Goal: Task Accomplishment & Management: Manage account settings

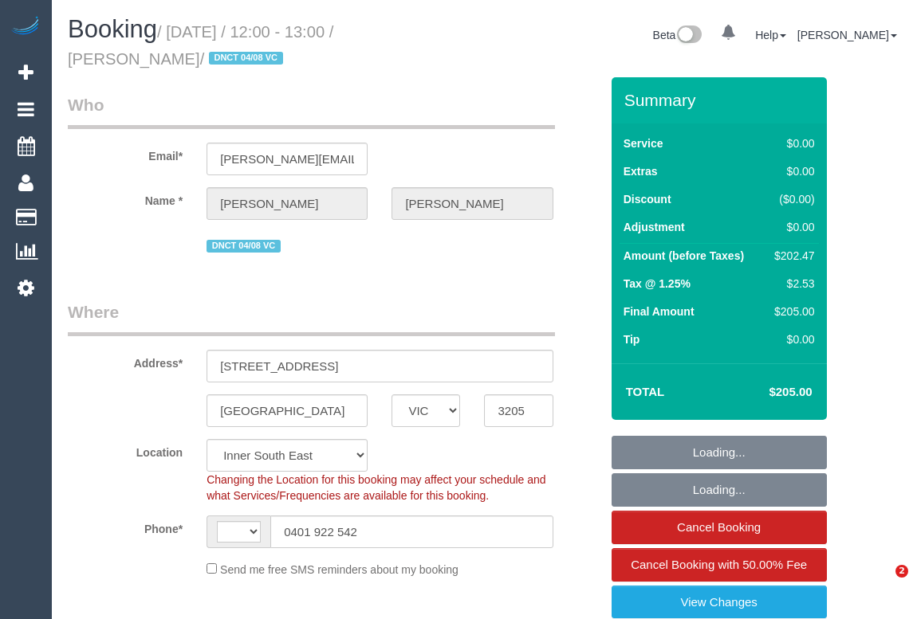
select select "VIC"
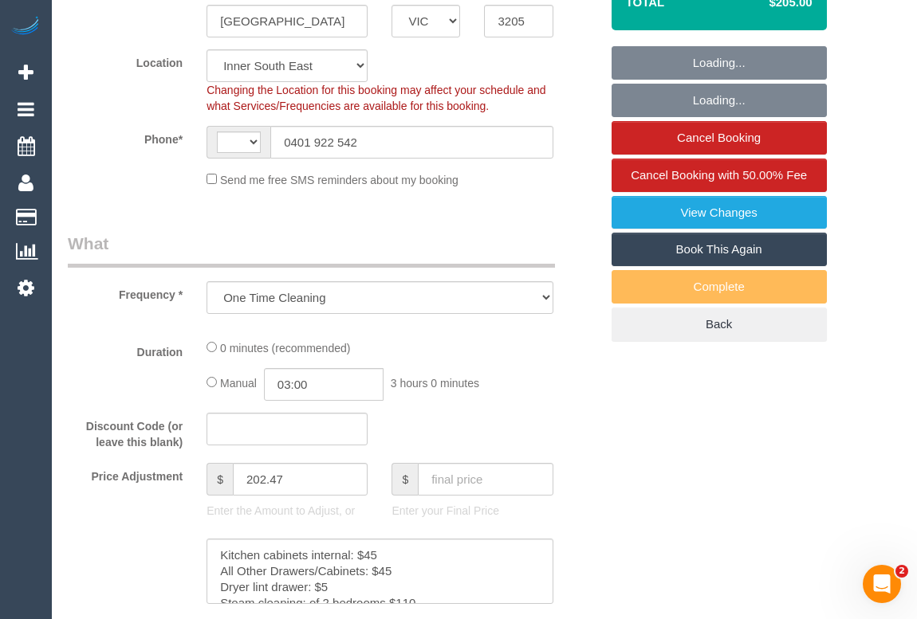
select select "object:743"
select select "string:AU"
select select "number:28"
select select "number:14"
select select "number:19"
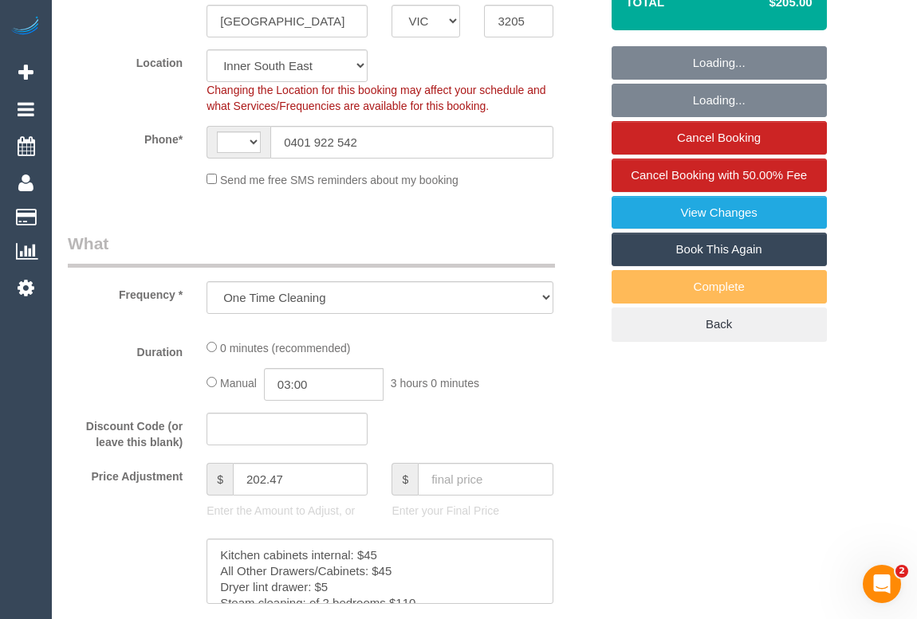
select select "number:25"
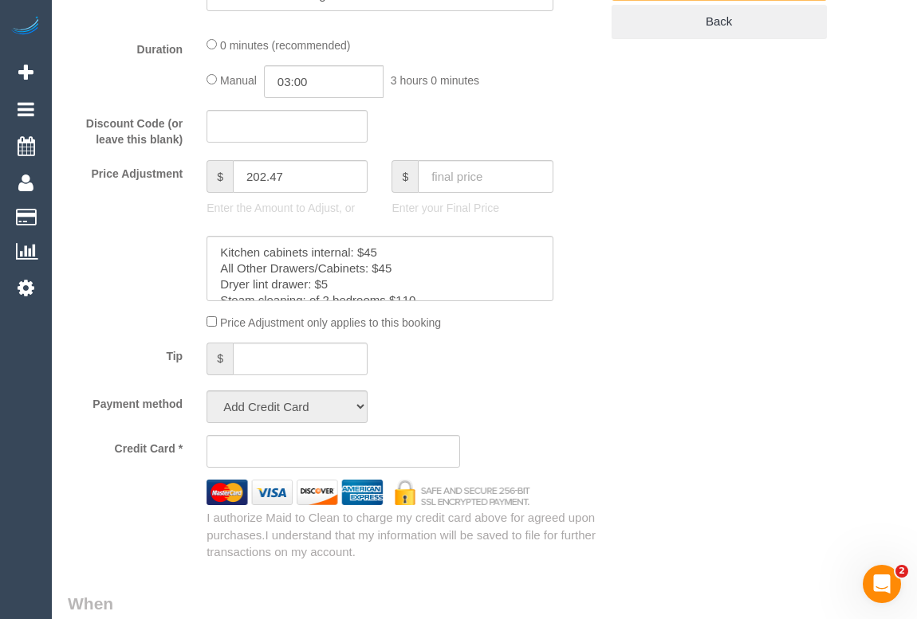
select select "string:stripe-pm_1RnhPa2GScqysDRVrwGBGKfe"
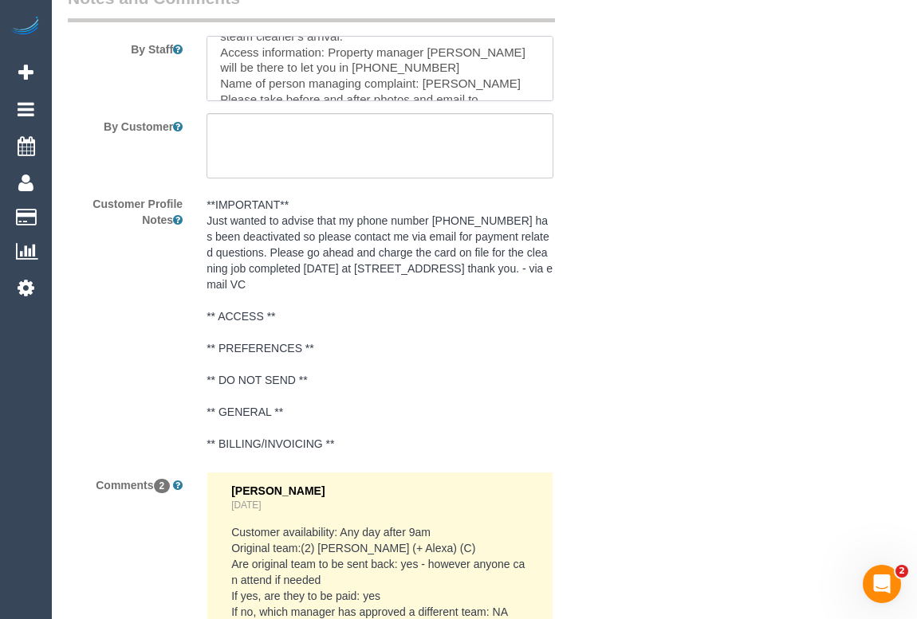
scroll to position [231, 0]
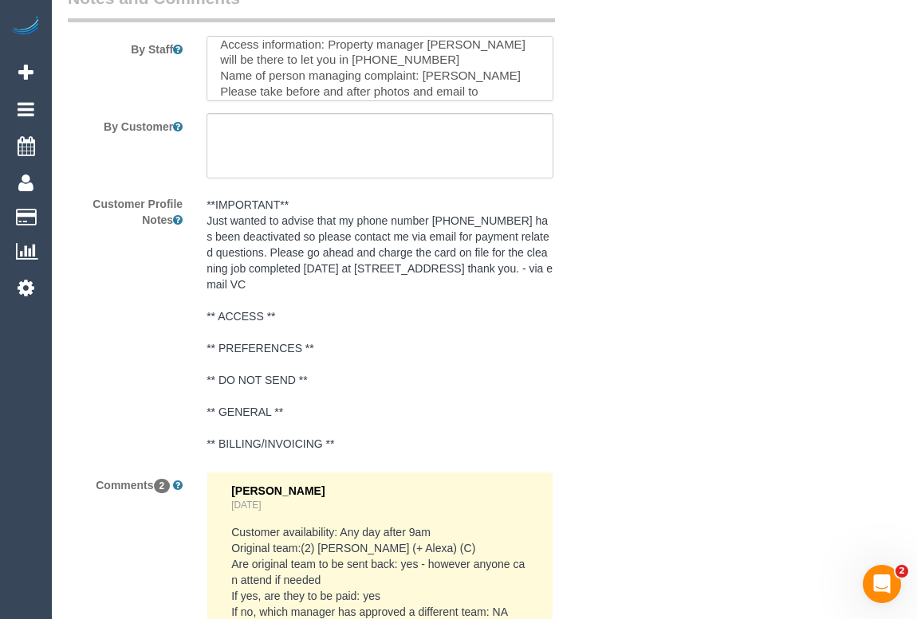
drag, startPoint x: 382, startPoint y: 41, endPoint x: 291, endPoint y: 40, distance: 90.9
click at [291, 40] on textarea at bounding box center [379, 68] width 346 height 65
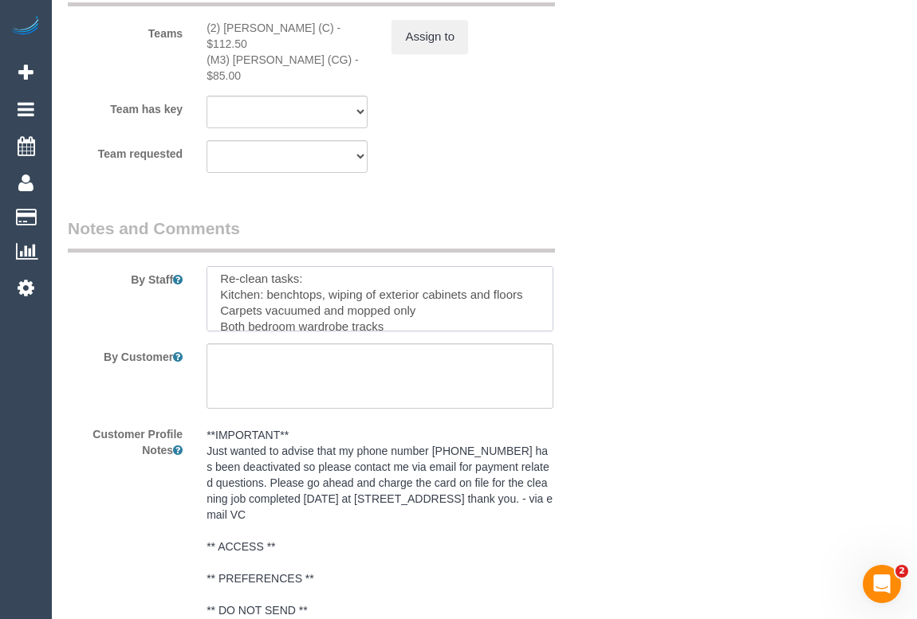
scroll to position [0, 0]
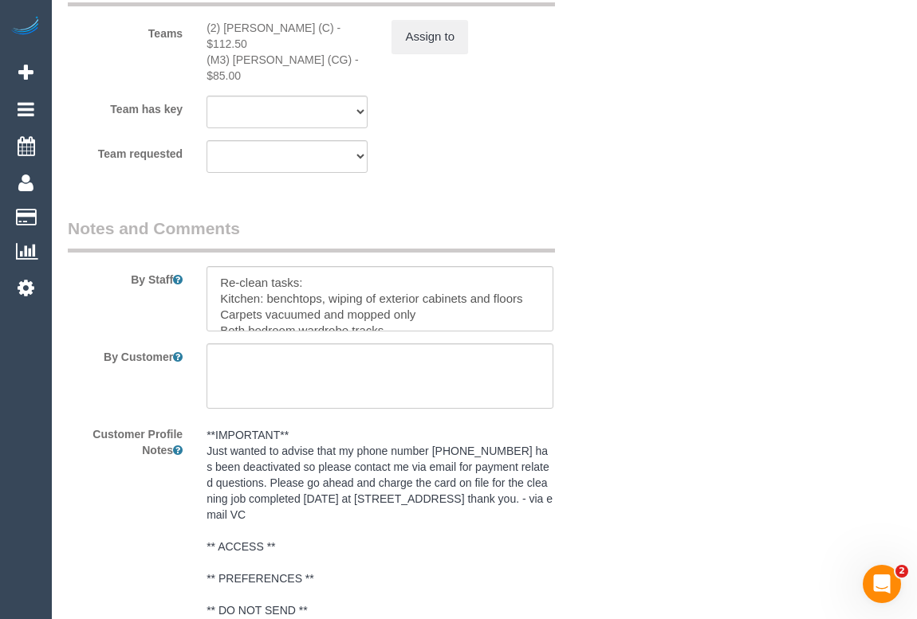
click at [606, 344] on div "By Customer" at bounding box center [334, 376] width 556 height 65
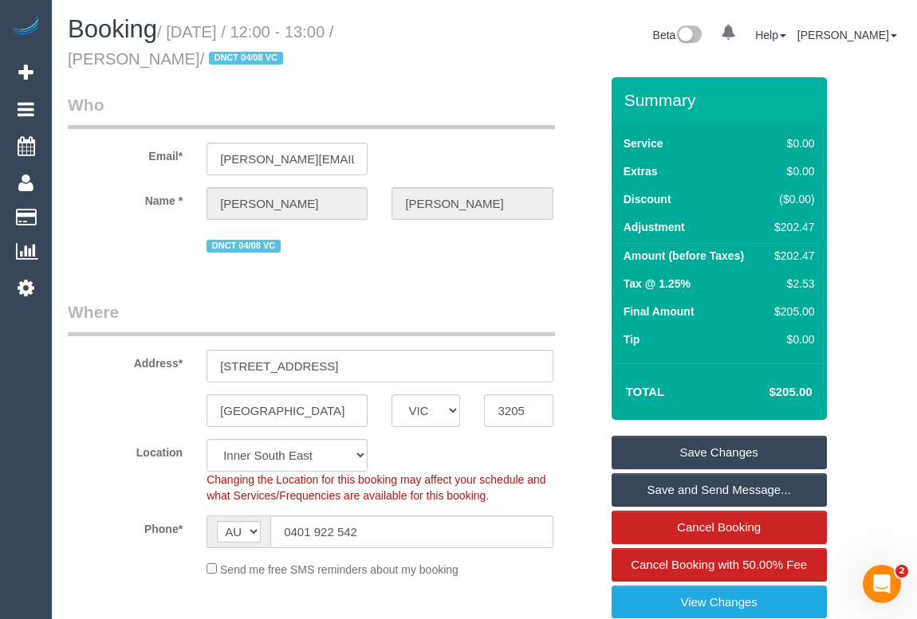
click at [439, 57] on h1 "Booking / August 25, 2025 / 12:00 - 13:00 / Tanushree Kanyal / DNCT 04/08 VC" at bounding box center [270, 43] width 405 height 54
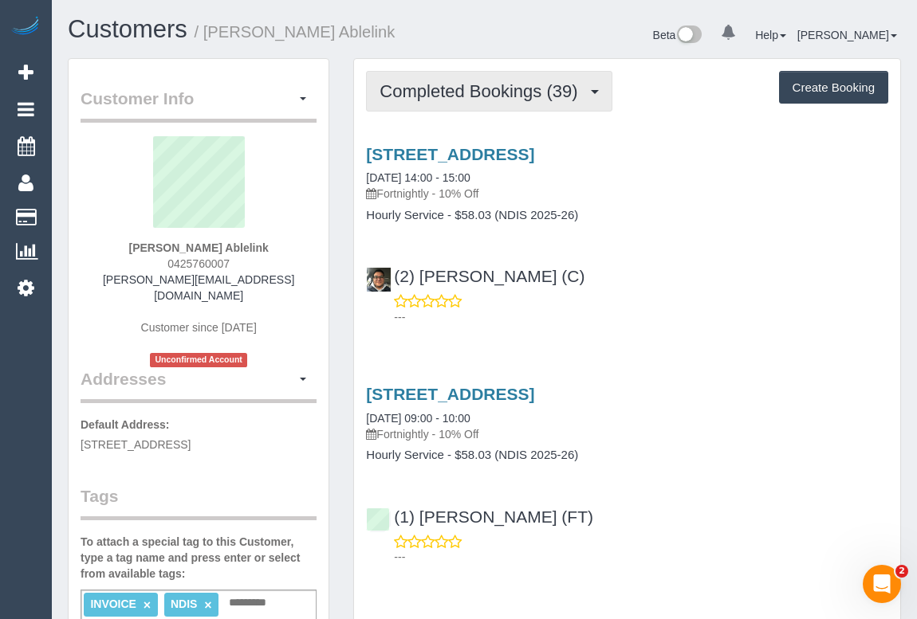
click at [466, 93] on span "Completed Bookings (39)" at bounding box center [482, 91] width 206 height 20
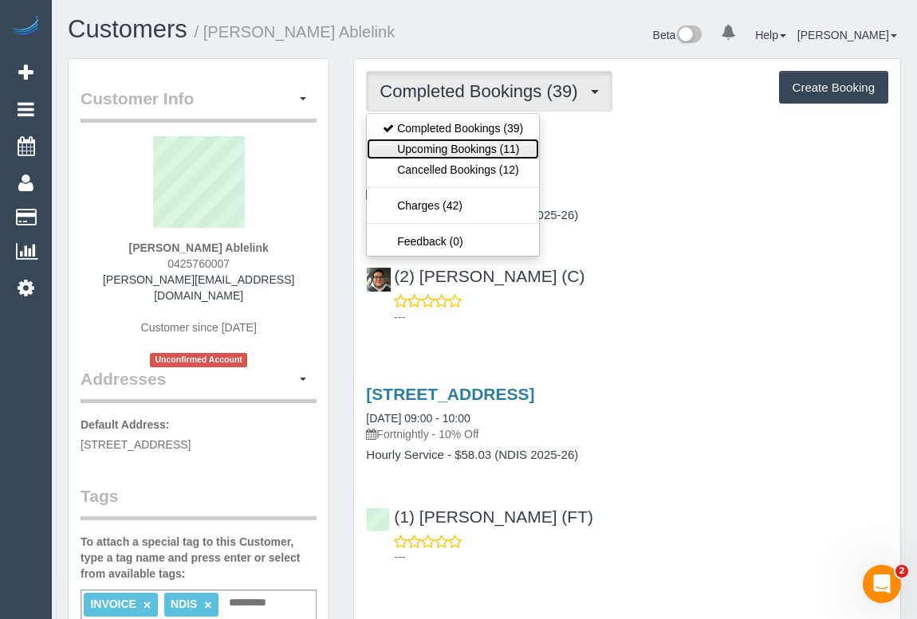
click at [453, 151] on link "Upcoming Bookings (11)" at bounding box center [453, 149] width 172 height 21
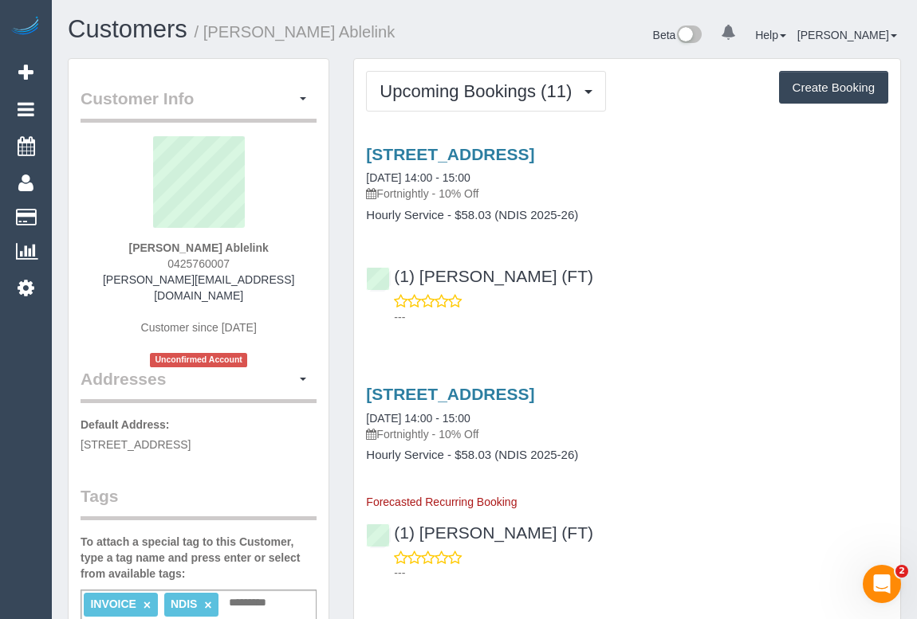
drag, startPoint x: 153, startPoint y: 265, endPoint x: 265, endPoint y: 262, distance: 112.4
click at [265, 262] on div "Paul Quinn Ablelink 0425760007 paul.ablelink@fake.com Customer since 2023 Uncon…" at bounding box center [199, 251] width 236 height 231
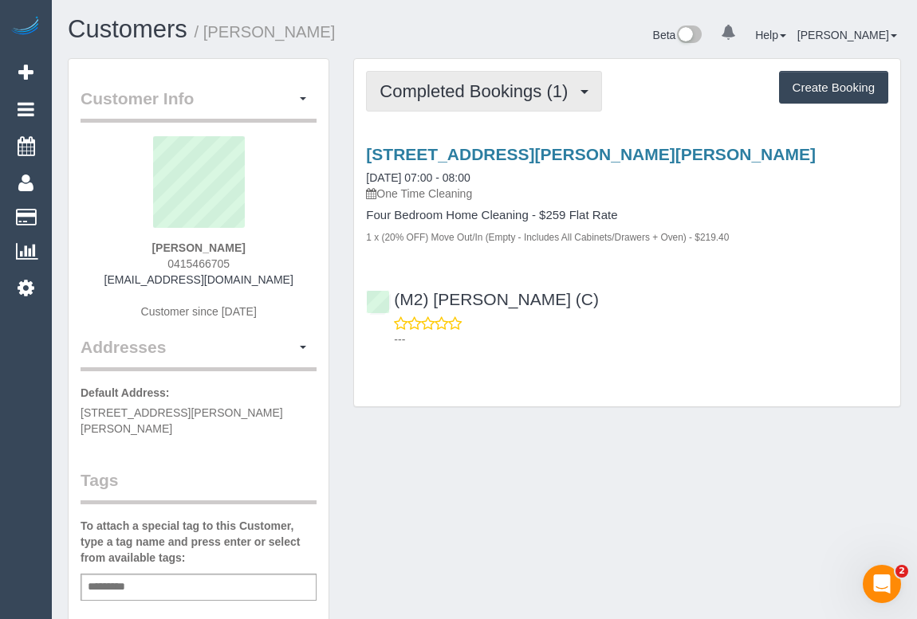
click at [450, 81] on button "Completed Bookings (1)" at bounding box center [484, 91] width 236 height 41
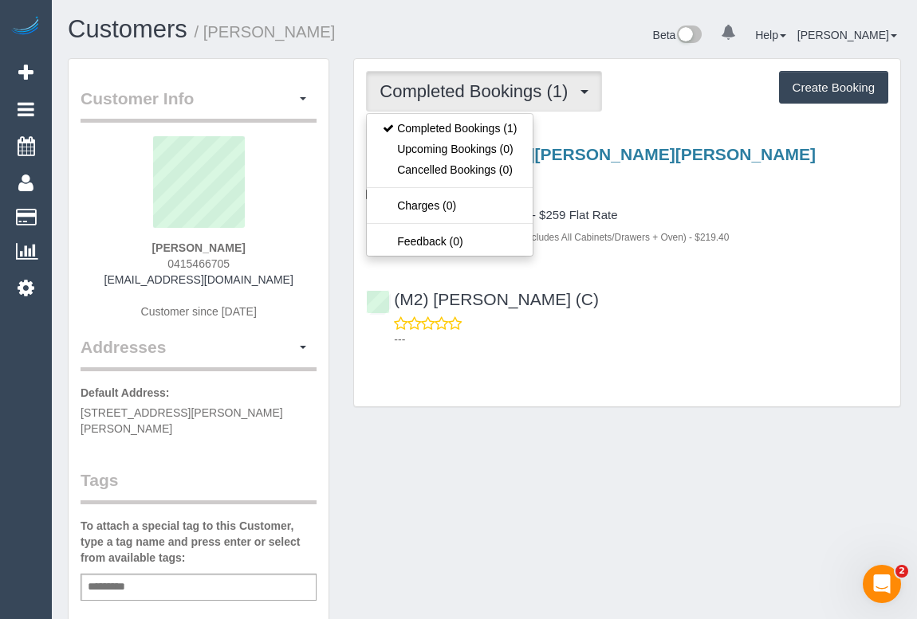
click at [700, 446] on div "Customer Info Edit Contact Info Send Message Email Preferences Special Sales Ta…" at bounding box center [484, 600] width 857 height 1084
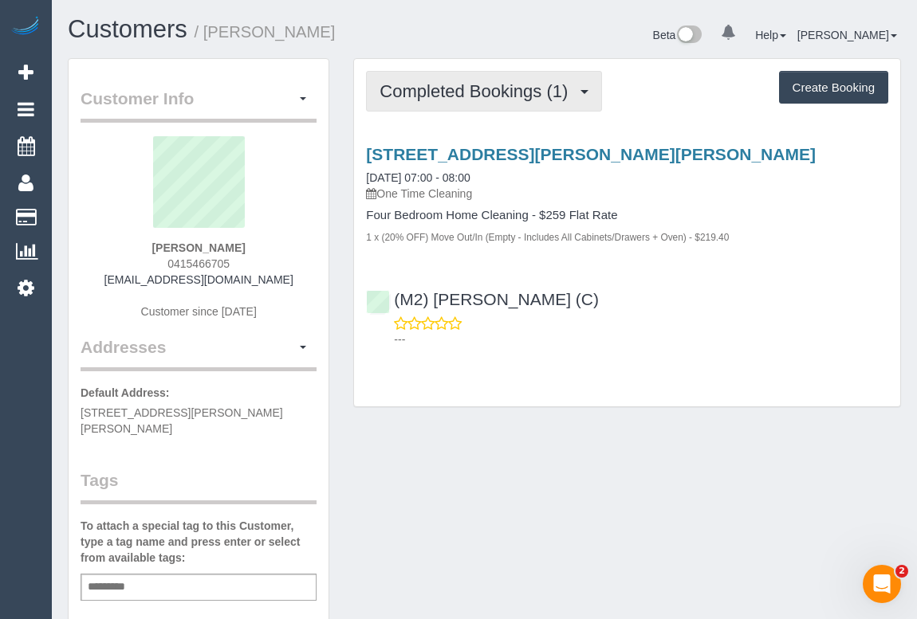
click at [505, 88] on span "Completed Bookings (1)" at bounding box center [477, 91] width 196 height 20
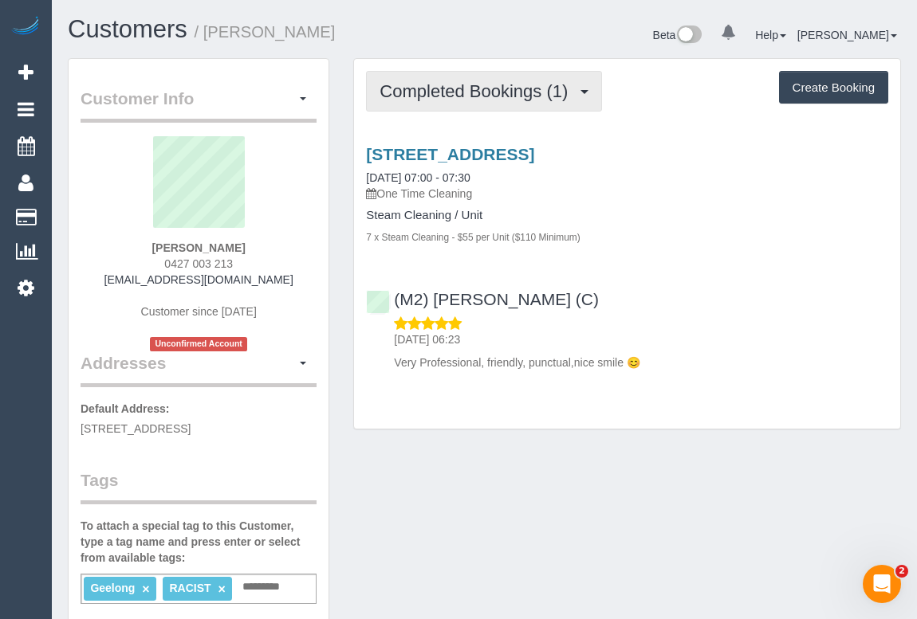
click at [472, 90] on span "Completed Bookings (1)" at bounding box center [477, 91] width 196 height 20
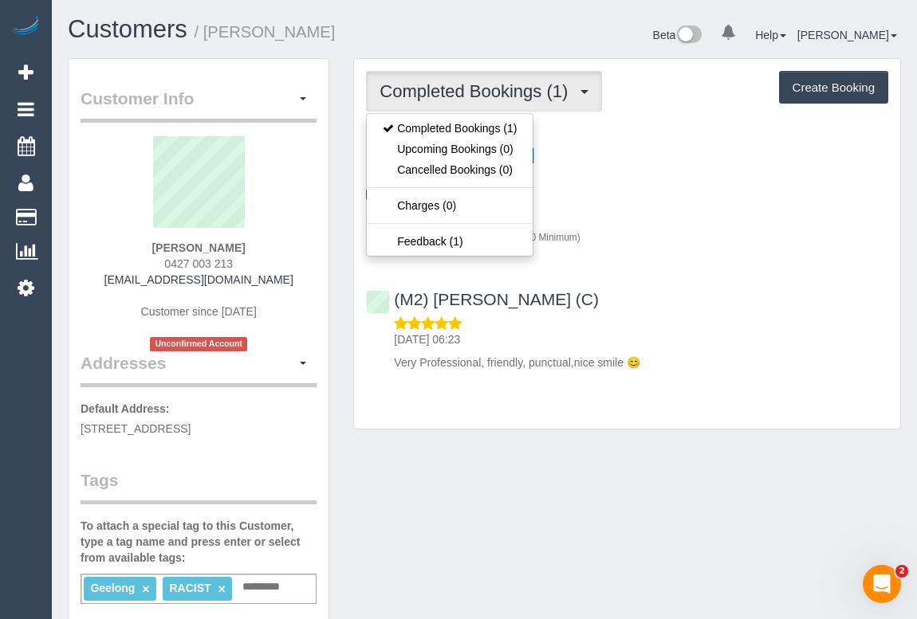
click at [701, 301] on div "(M2) Joseph Tshibangu (C) 23/08/2025 06:23 Very Professional, friendly, punctua…" at bounding box center [627, 324] width 546 height 94
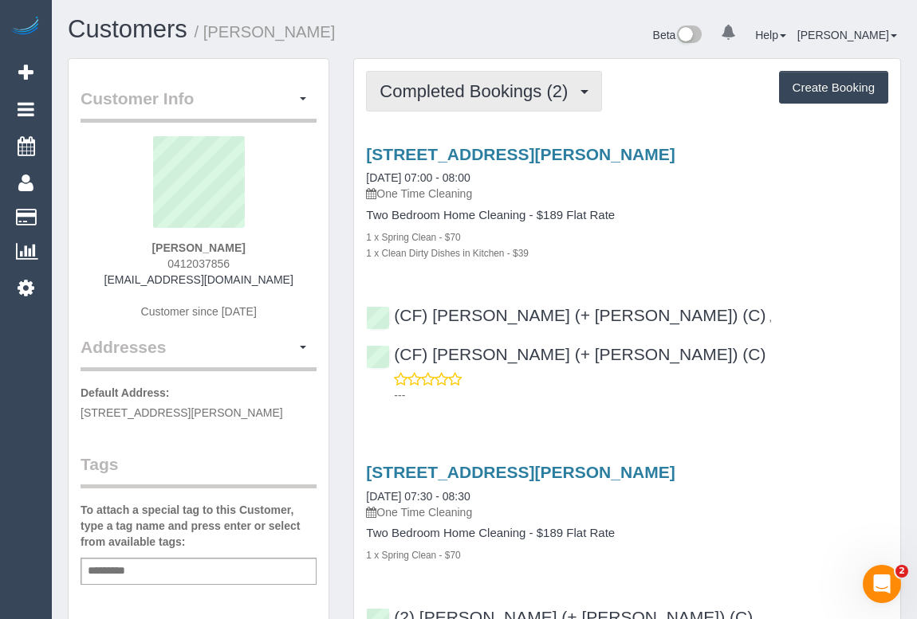
click at [438, 95] on span "Completed Bookings (2)" at bounding box center [477, 91] width 196 height 20
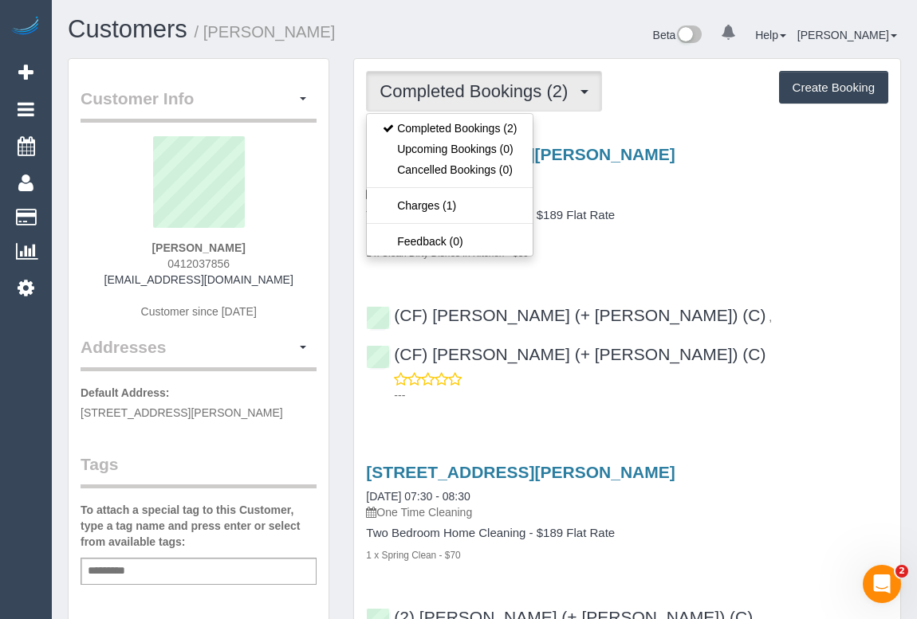
click at [718, 215] on h4 "Two Bedroom Home Cleaning - $189 Flat Rate" at bounding box center [627, 216] width 522 height 14
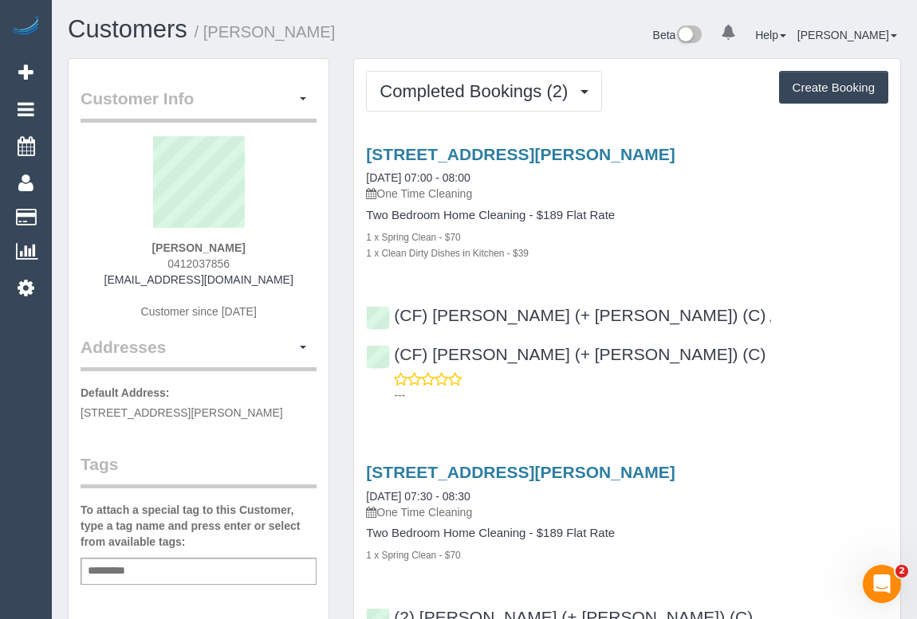
drag, startPoint x: 571, startPoint y: 390, endPoint x: 562, endPoint y: 399, distance: 12.4
click at [571, 390] on div "Service Feedback 50 Haig St, 1308, Southbank, VIC 3006 22/08/2025 07:00 - 08:00…" at bounding box center [627, 403] width 522 height 542
drag, startPoint x: 132, startPoint y: 282, endPoint x: 258, endPoint y: 280, distance: 126.0
click at [258, 280] on div "Zelin Feng 0412037856 hihicbro@gmail.com Customer since 2025" at bounding box center [199, 235] width 236 height 199
copy link "hihicbro@gmail.com"
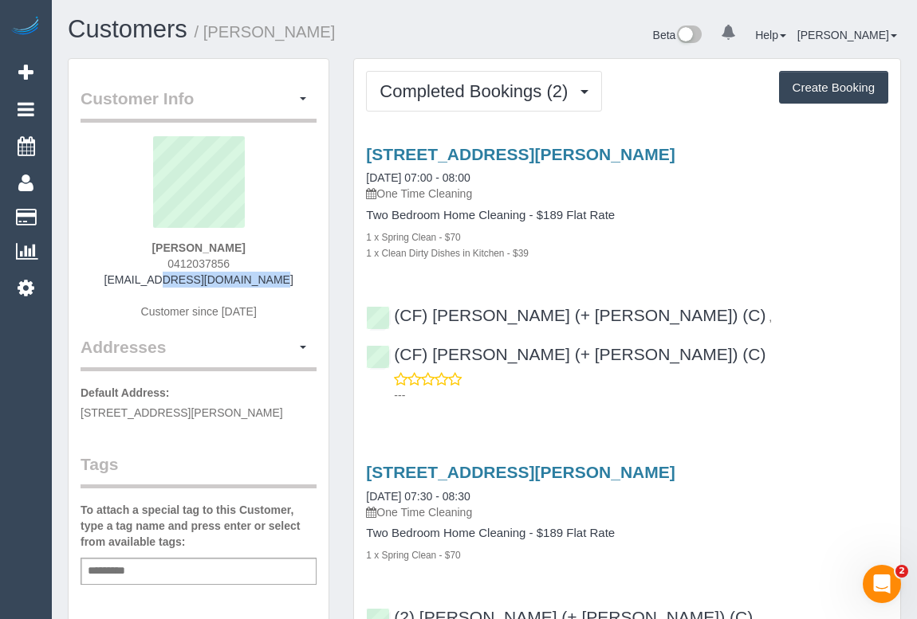
drag, startPoint x: 167, startPoint y: 243, endPoint x: 253, endPoint y: 244, distance: 86.1
click at [253, 244] on div "Zelin Feng 0412037856 hihicbro@gmail.com Customer since 2025" at bounding box center [199, 235] width 236 height 199
copy strong "Zelin Feng"
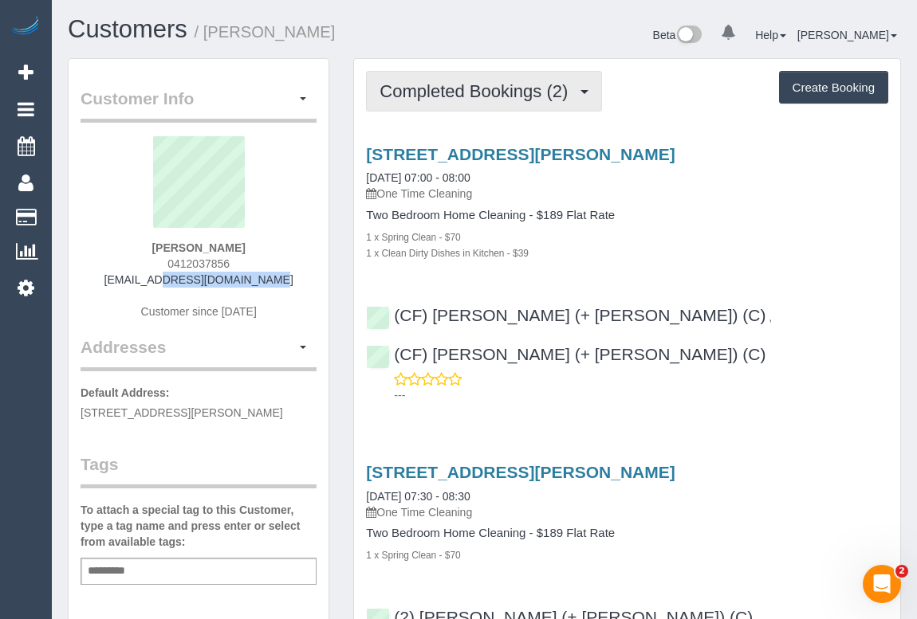
click at [506, 90] on span "Completed Bookings (2)" at bounding box center [477, 91] width 196 height 20
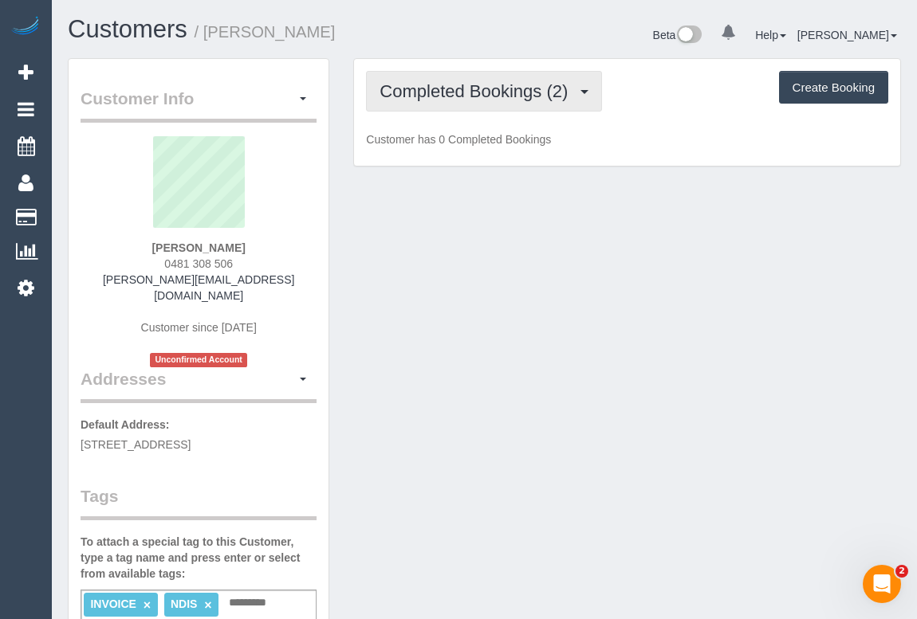
click at [520, 96] on span "Completed Bookings (2)" at bounding box center [477, 91] width 196 height 20
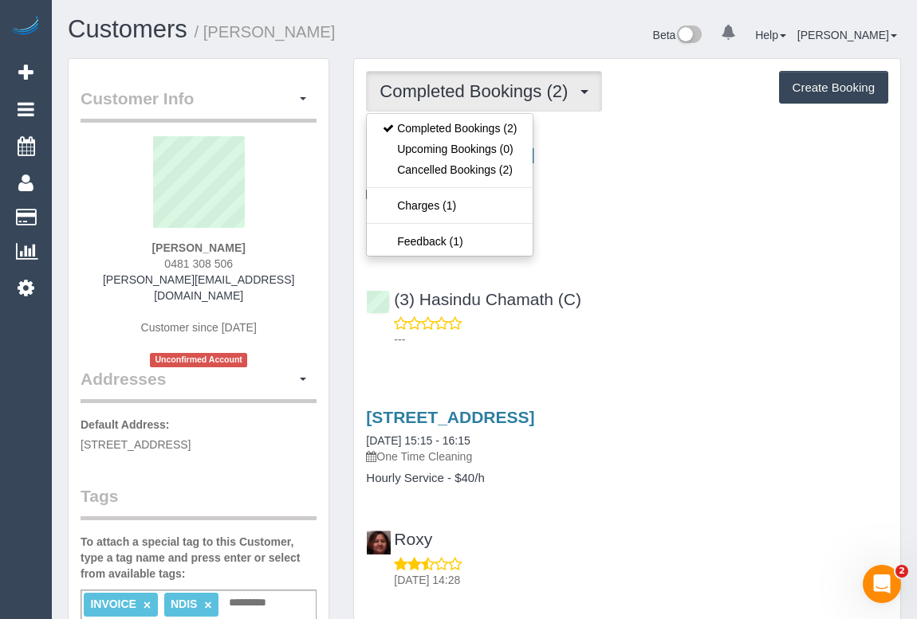
click at [686, 293] on div "(3) Hasindu Chamath (C) ---" at bounding box center [627, 313] width 546 height 72
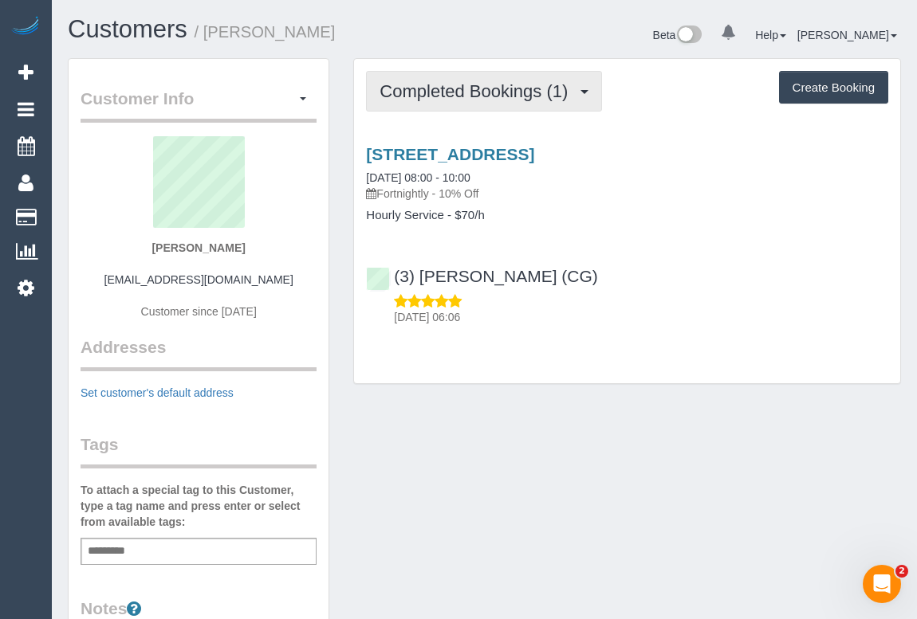
click at [486, 92] on span "Completed Bookings (1)" at bounding box center [477, 91] width 196 height 20
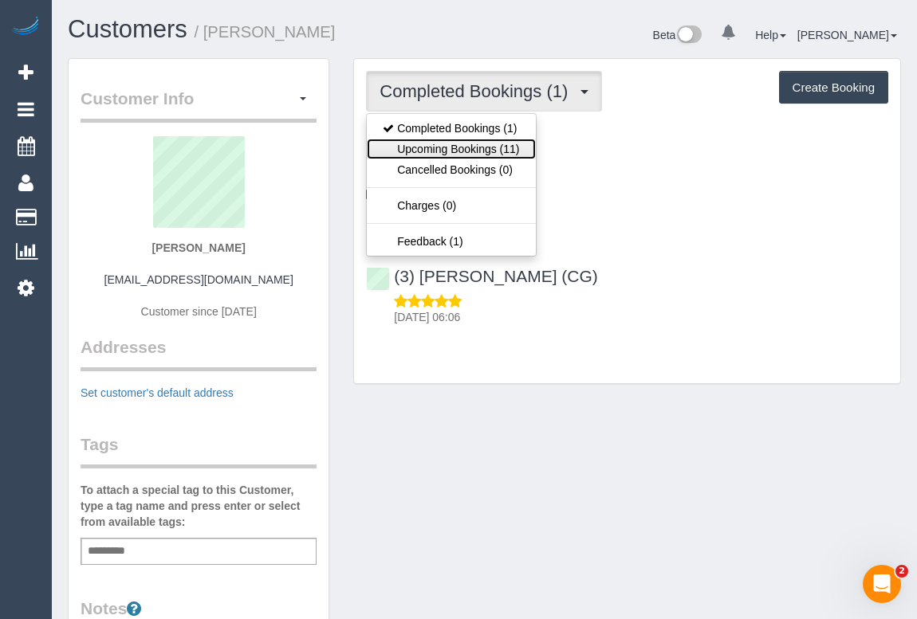
click at [466, 151] on link "Upcoming Bookings (11)" at bounding box center [451, 149] width 168 height 21
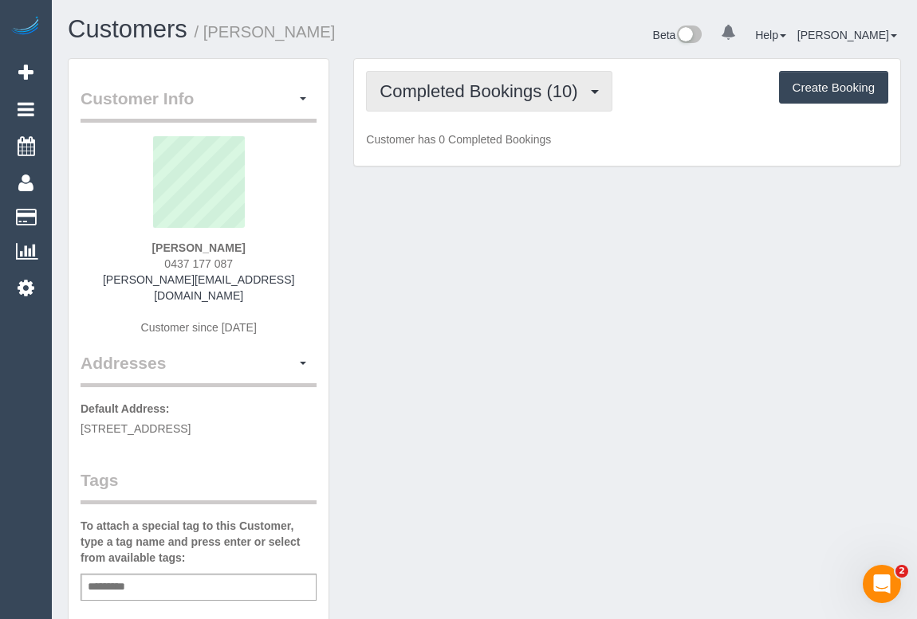
click at [524, 92] on span "Completed Bookings (10)" at bounding box center [482, 91] width 206 height 20
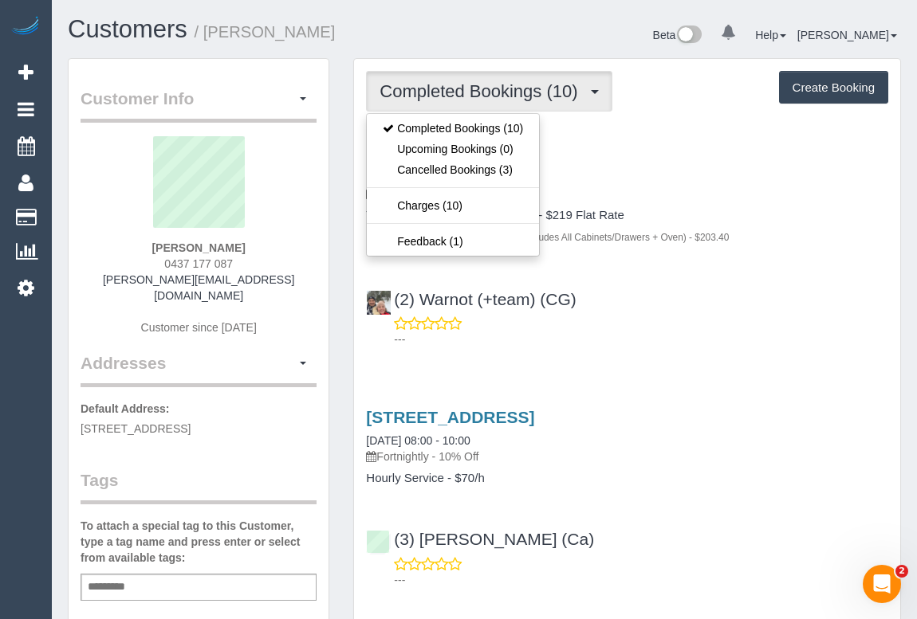
click at [765, 334] on p "---" at bounding box center [641, 340] width 494 height 16
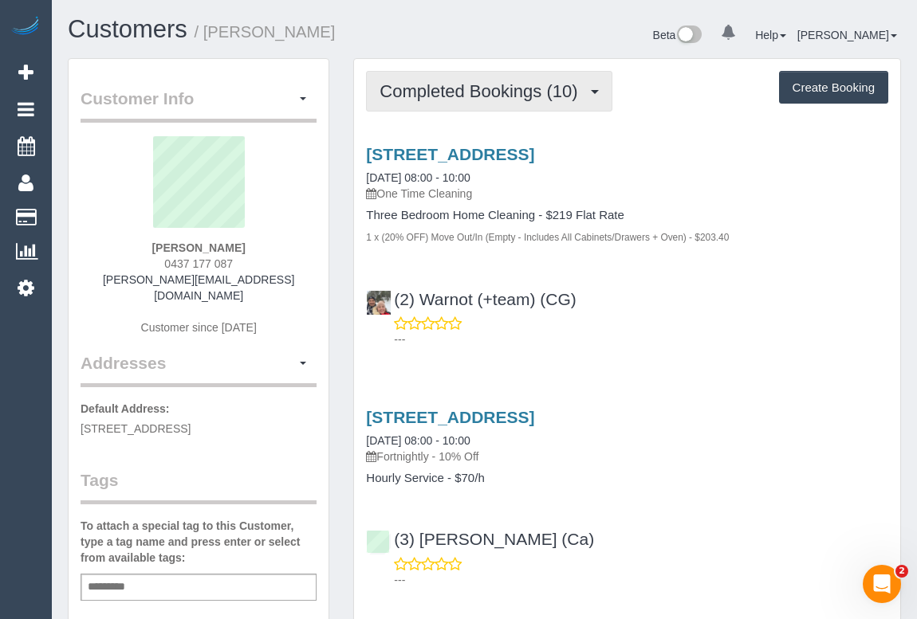
click at [469, 104] on button "Completed Bookings (10)" at bounding box center [489, 91] width 246 height 41
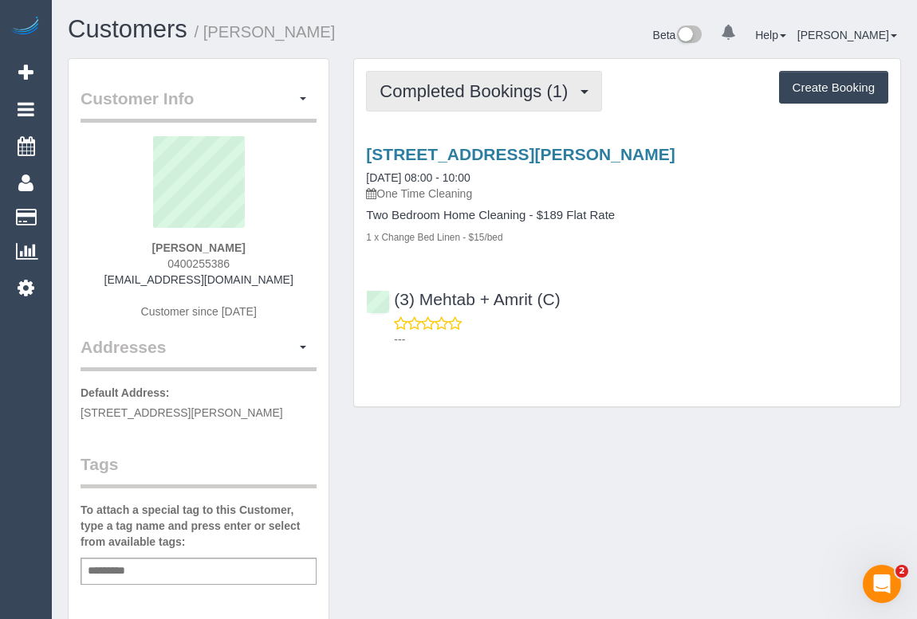
drag, startPoint x: 529, startPoint y: 100, endPoint x: 501, endPoint y: 112, distance: 30.4
click at [529, 99] on button "Completed Bookings (1)" at bounding box center [484, 91] width 236 height 41
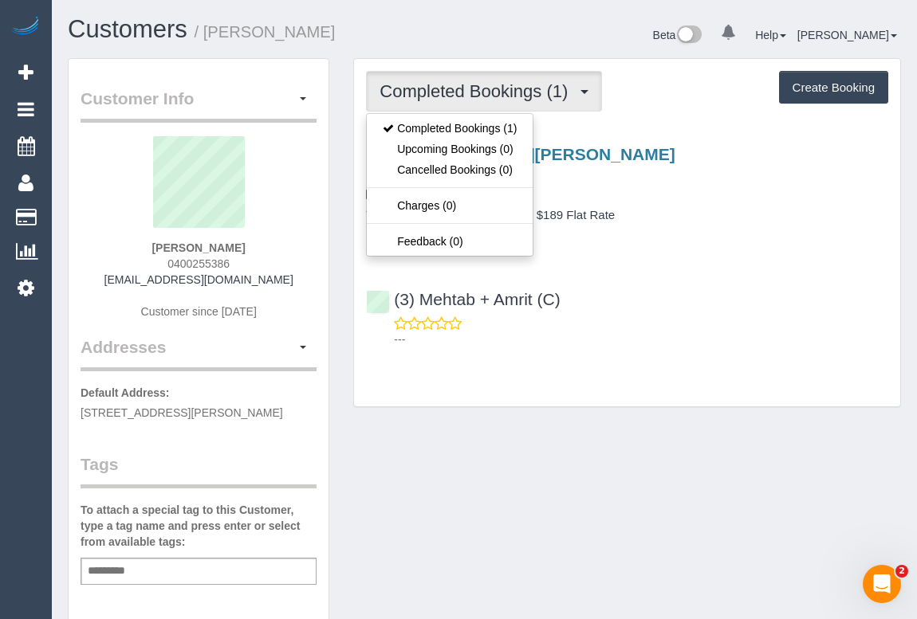
drag, startPoint x: 155, startPoint y: 267, endPoint x: 257, endPoint y: 265, distance: 102.1
click at [257, 265] on div "[PERSON_NAME] 0400255386 [EMAIL_ADDRESS][DOMAIN_NAME] Customer since [DATE]" at bounding box center [199, 235] width 236 height 199
copy span "0400255386"
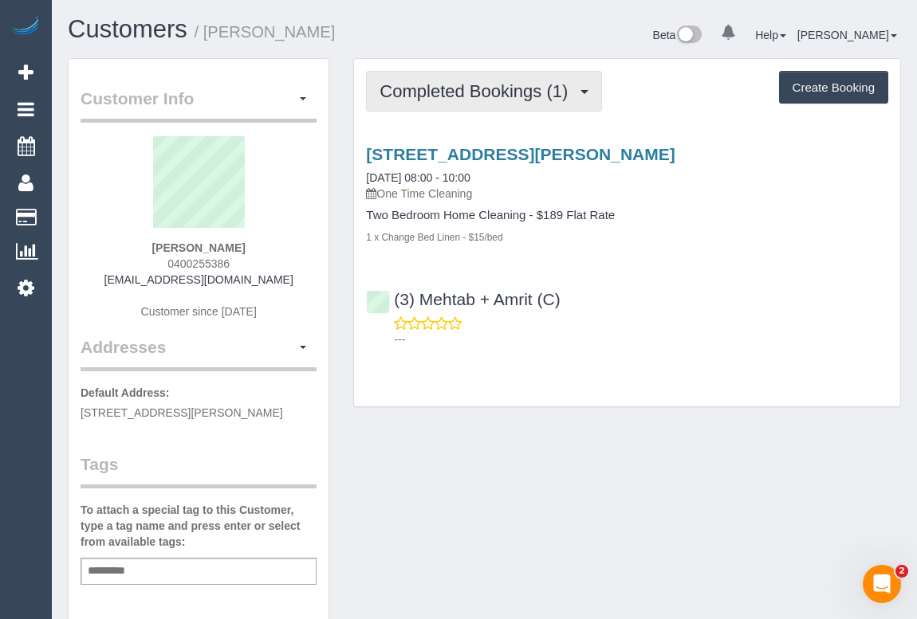
click at [452, 90] on span "Completed Bookings (1)" at bounding box center [477, 91] width 196 height 20
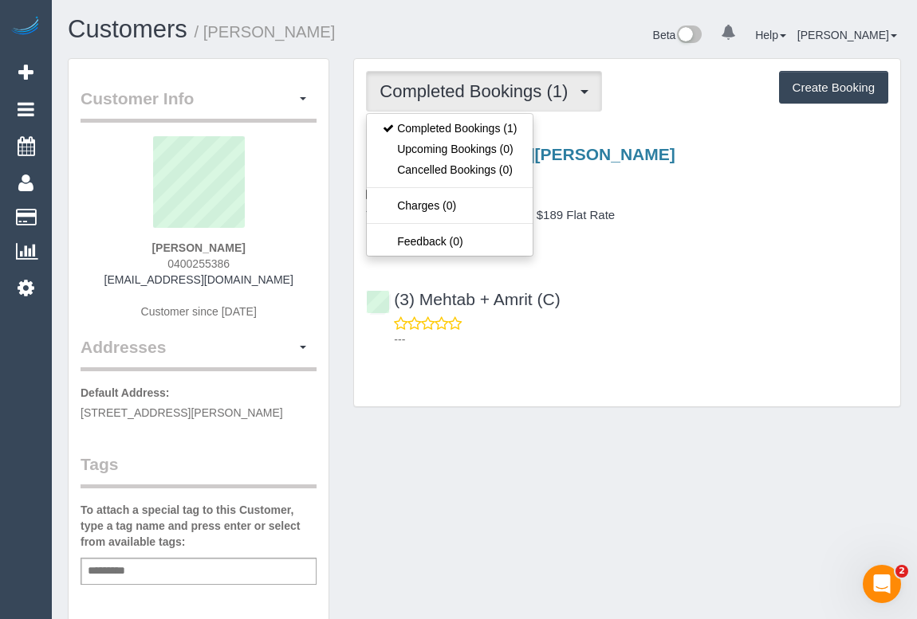
click at [651, 472] on div "Customer Info Edit Contact Info Send Message Email Preferences Special Sales Ta…" at bounding box center [484, 592] width 857 height 1068
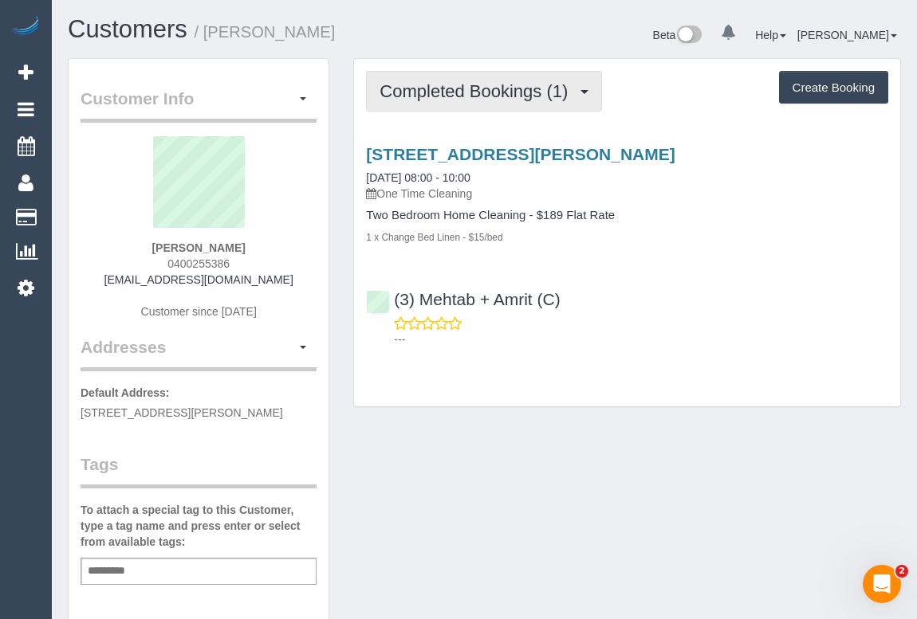
click at [485, 87] on span "Completed Bookings (1)" at bounding box center [477, 91] width 196 height 20
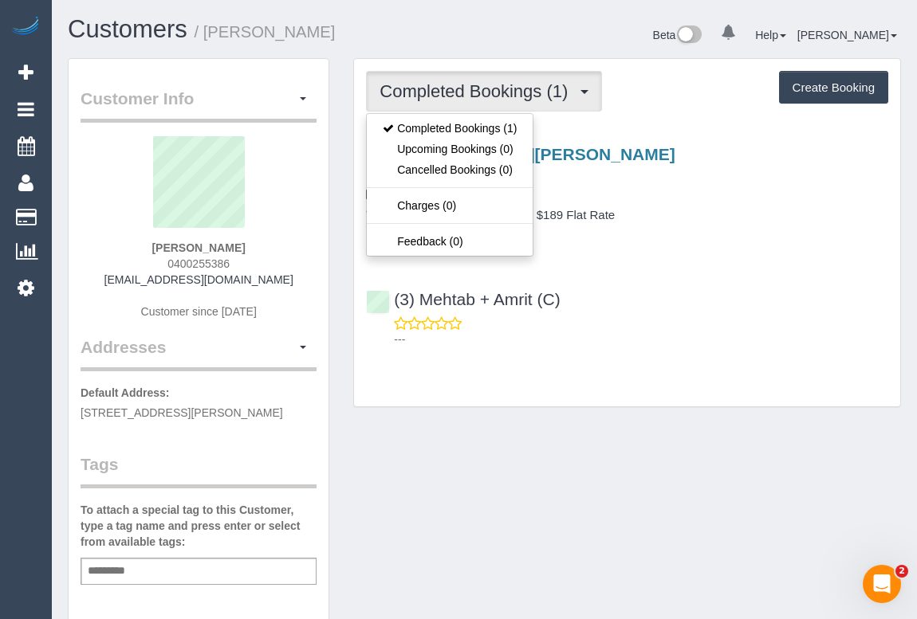
click at [707, 317] on div "---" at bounding box center [627, 332] width 522 height 32
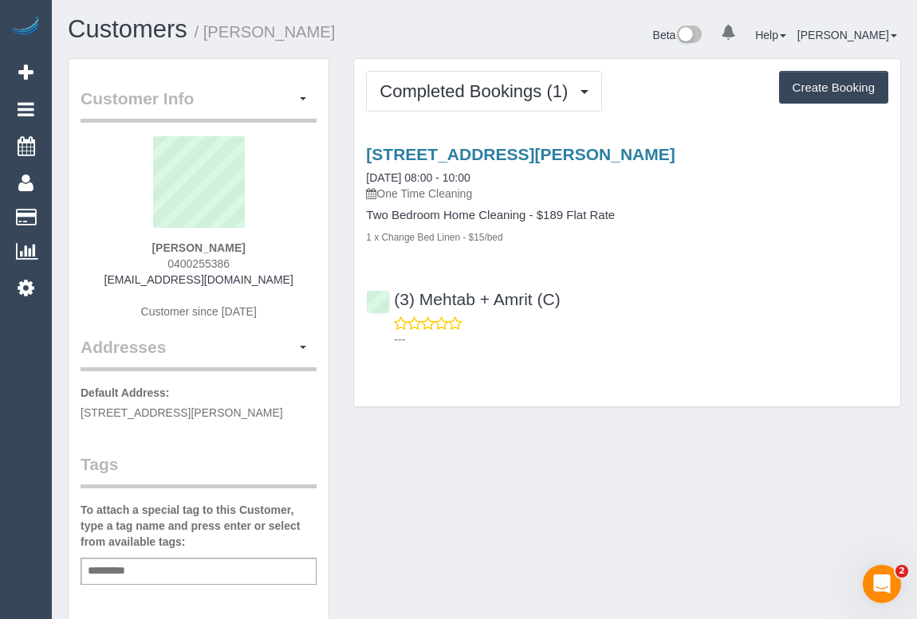
drag, startPoint x: 130, startPoint y: 279, endPoint x: 280, endPoint y: 279, distance: 149.9
click at [280, 279] on div "Emily Ross 0400255386 emilyjmross@gmail.com Customer since 2025" at bounding box center [199, 235] width 236 height 199
copy link "emilyjmross@gmail.com"
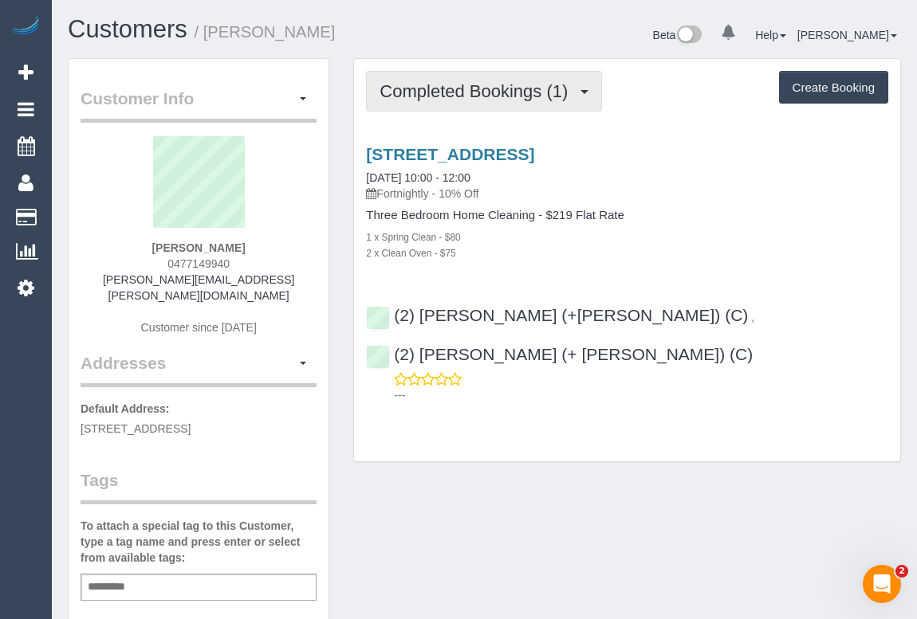
click at [478, 82] on span "Completed Bookings (1)" at bounding box center [477, 91] width 196 height 20
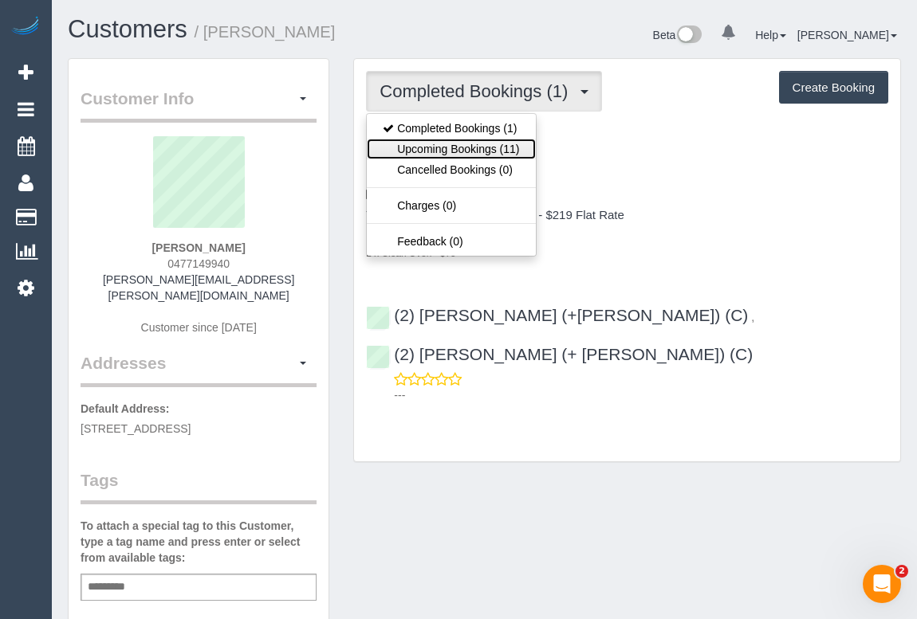
click at [482, 144] on link "Upcoming Bookings (11)" at bounding box center [451, 149] width 168 height 21
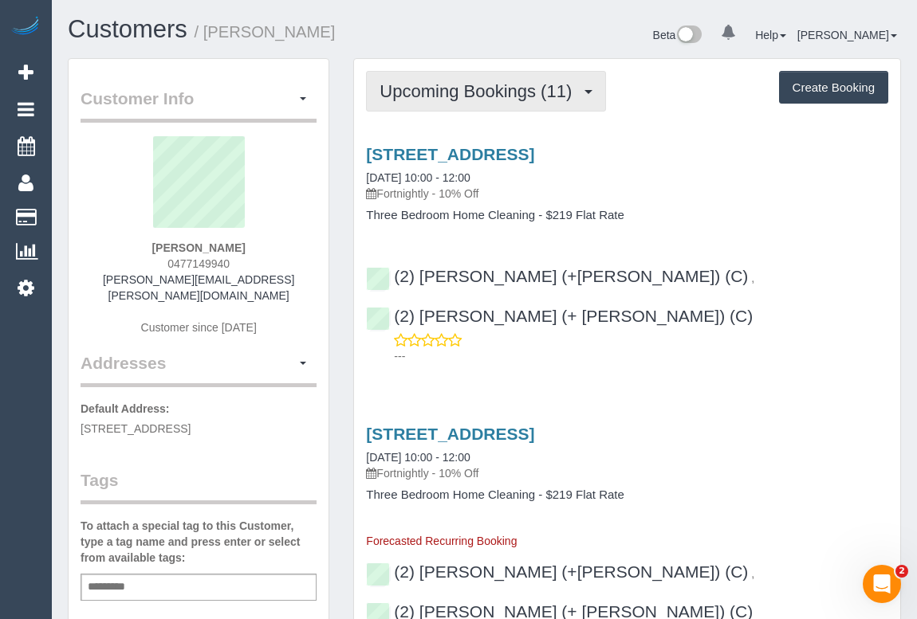
click at [444, 88] on span "Upcoming Bookings (11)" at bounding box center [479, 91] width 200 height 20
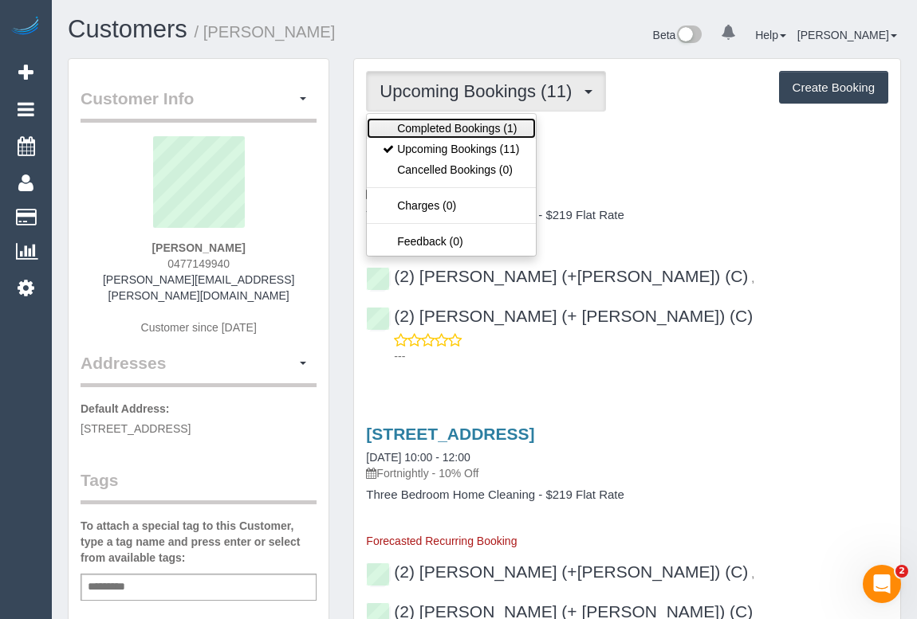
click at [441, 126] on link "Completed Bookings (1)" at bounding box center [451, 128] width 168 height 21
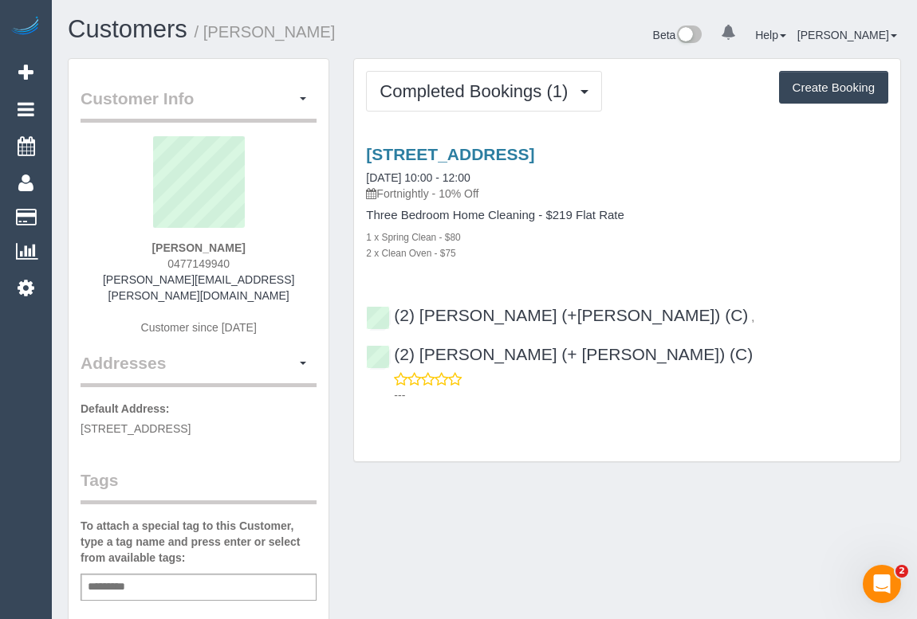
click at [568, 378] on div "Completed Bookings (1) Completed Bookings (1) Upcoming Bookings (11) Cancelled …" at bounding box center [627, 260] width 546 height 403
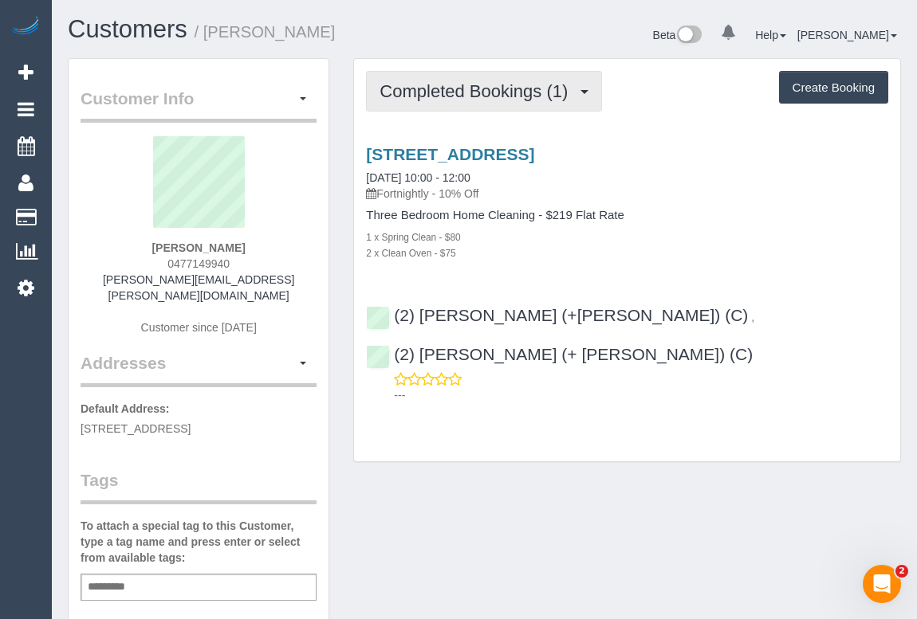
click at [470, 83] on span "Completed Bookings (1)" at bounding box center [477, 91] width 196 height 20
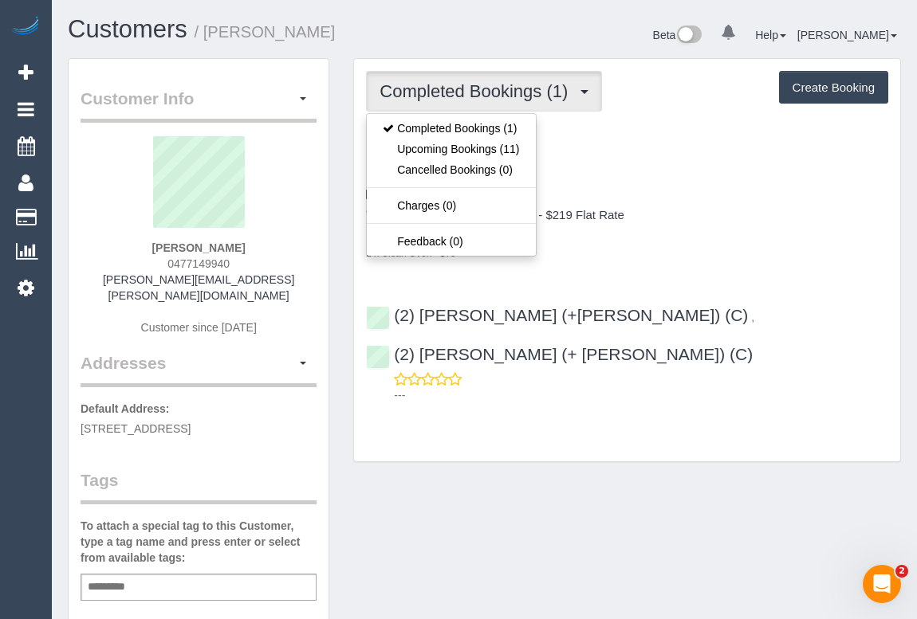
click at [757, 230] on div "1 x Spring Clean - $80" at bounding box center [627, 237] width 522 height 16
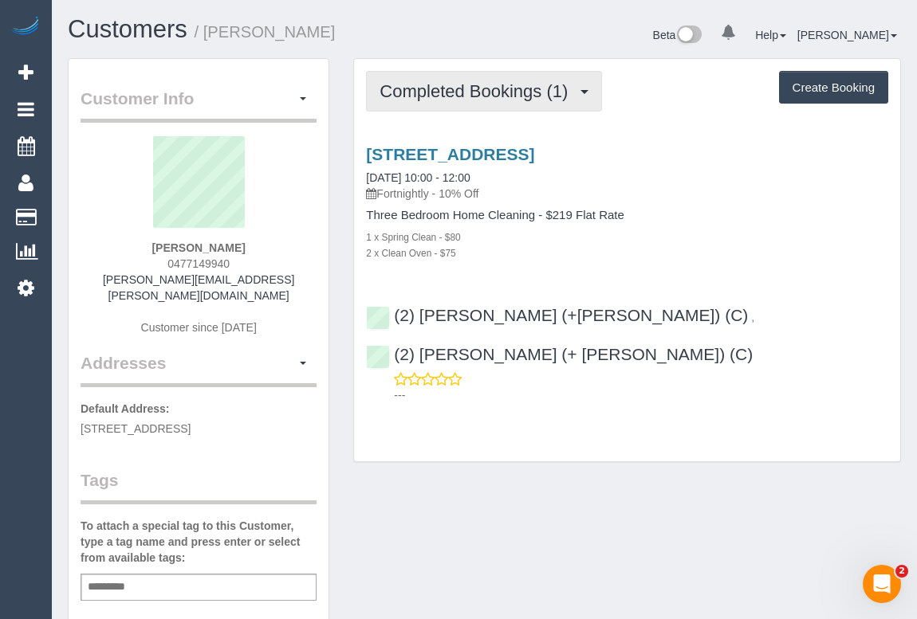
click at [431, 85] on span "Completed Bookings (1)" at bounding box center [477, 91] width 196 height 20
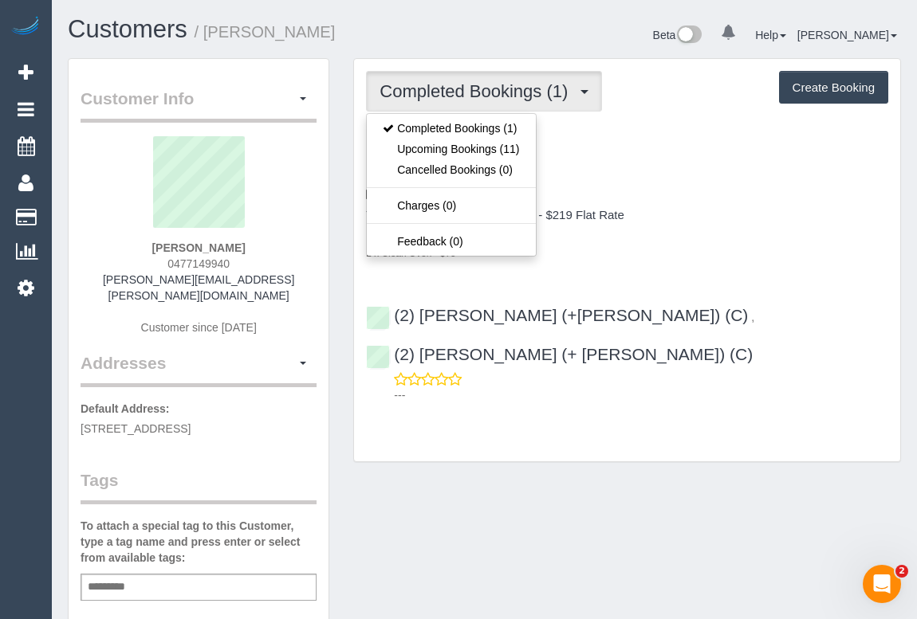
click at [763, 201] on div "2a Queen Street, Coburg, VIC 3058 22/08/2025 10:00 - 12:00 Fortnightly - 10% Of…" at bounding box center [627, 203] width 546 height 116
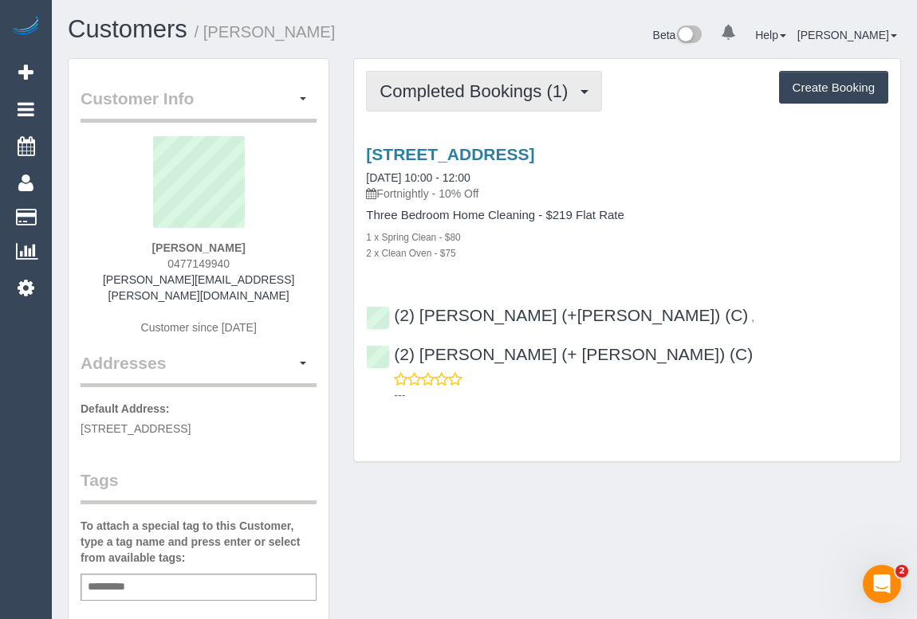
drag, startPoint x: 481, startPoint y: 85, endPoint x: 518, endPoint y: 133, distance: 60.8
click at [481, 85] on span "Completed Bookings (1)" at bounding box center [477, 91] width 196 height 20
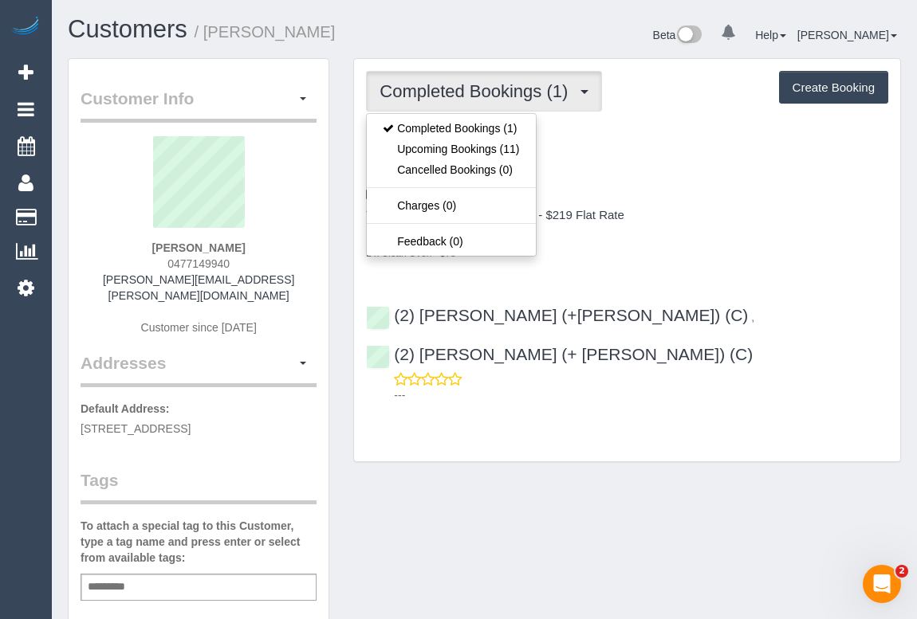
click at [731, 204] on div "2a Queen Street, Coburg, VIC 3058 22/08/2025 10:00 - 12:00 Fortnightly - 10% Of…" at bounding box center [627, 203] width 546 height 116
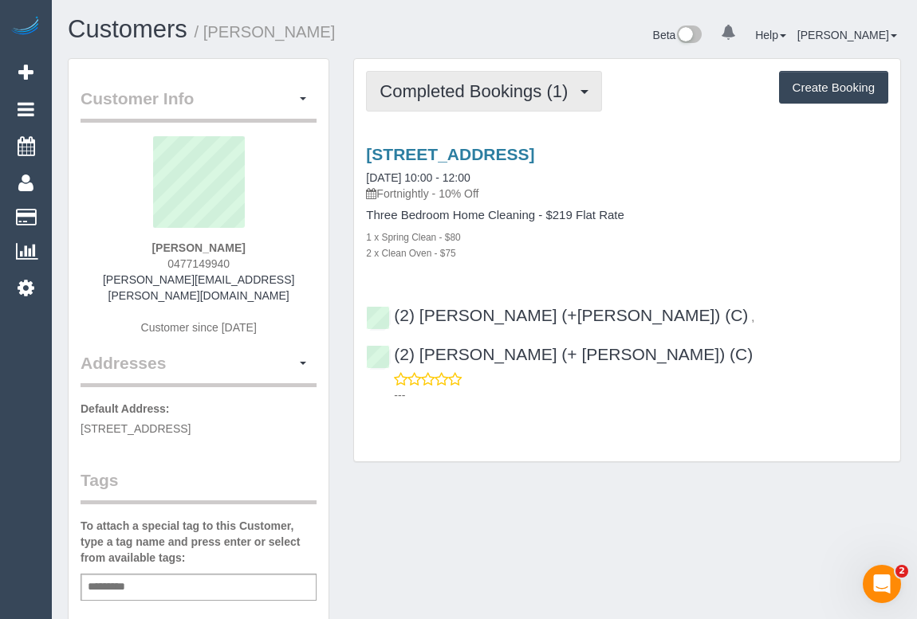
click at [497, 107] on button "Completed Bookings (1)" at bounding box center [484, 91] width 236 height 41
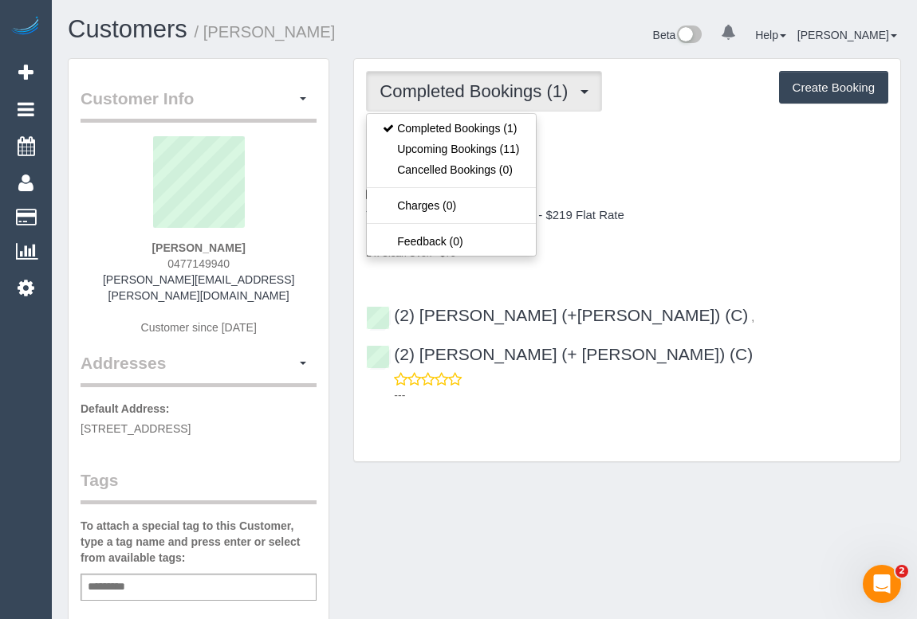
click at [732, 212] on h4 "Three Bedroom Home Cleaning - $219 Flat Rate" at bounding box center [627, 216] width 522 height 14
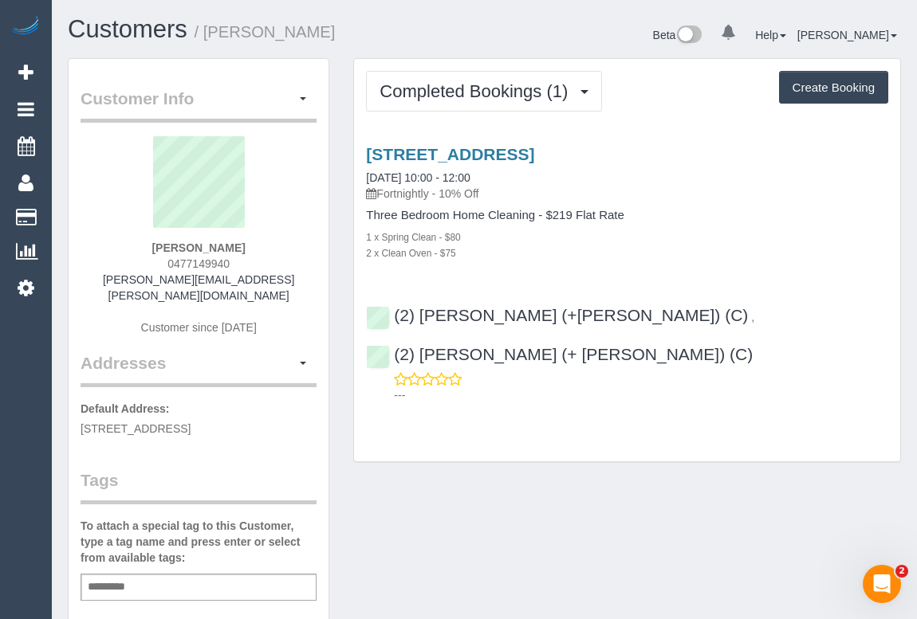
click at [670, 228] on div "Three Bedroom Home Cleaning - $219 Flat Rate 1 x Spring Clean - $80 2 x Clean O…" at bounding box center [627, 235] width 522 height 52
click at [674, 256] on div "2 x Clean Oven - $75" at bounding box center [627, 253] width 522 height 16
click at [627, 420] on div "Completed Bookings (1) Completed Bookings (1) Upcoming Bookings (11) Cancelled …" at bounding box center [627, 260] width 546 height 403
drag, startPoint x: 738, startPoint y: 452, endPoint x: 668, endPoint y: 468, distance: 71.9
click at [738, 452] on div "Customer Info Edit Contact Info Send Message Email Preferences Special Sales Ta…" at bounding box center [484, 600] width 857 height 1084
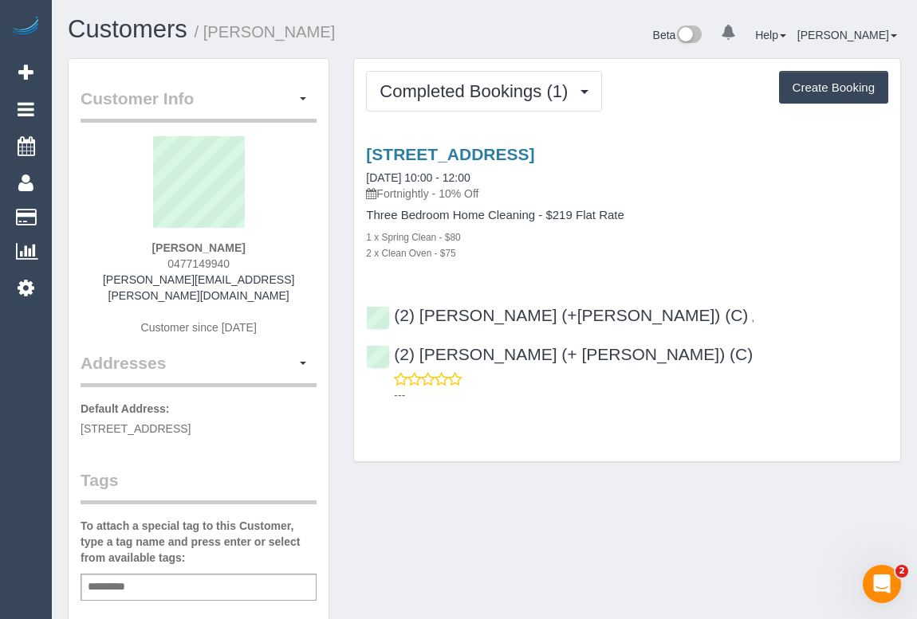
click at [742, 209] on h4 "Three Bedroom Home Cleaning - $219 Flat Rate" at bounding box center [627, 216] width 522 height 14
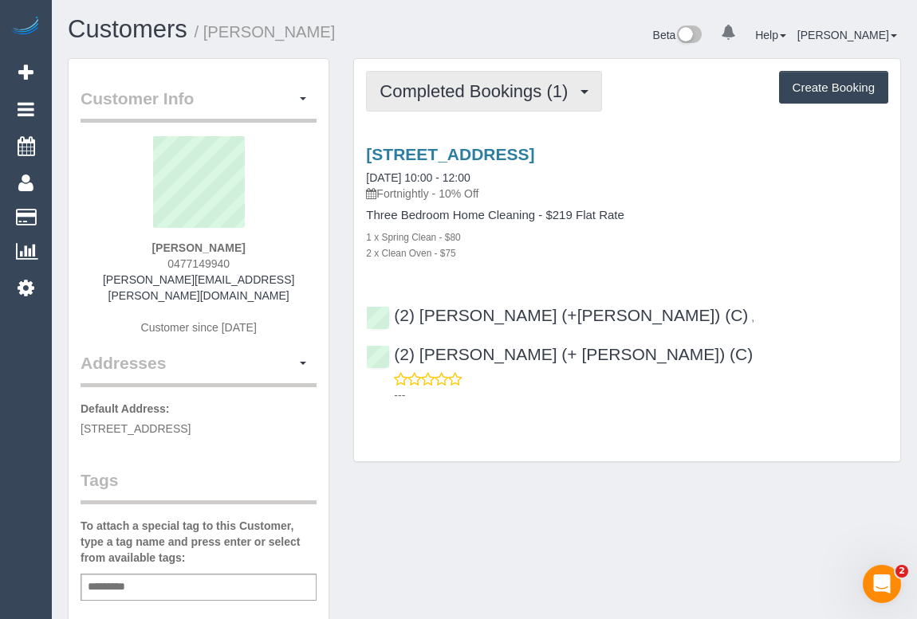
click at [508, 84] on span "Completed Bookings (1)" at bounding box center [477, 91] width 196 height 20
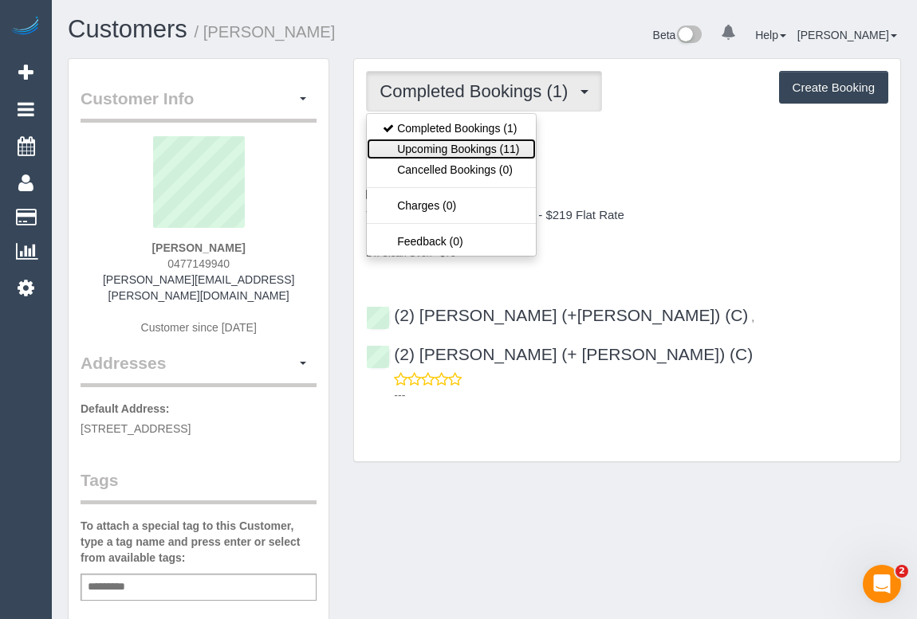
click at [457, 151] on link "Upcoming Bookings (11)" at bounding box center [451, 149] width 168 height 21
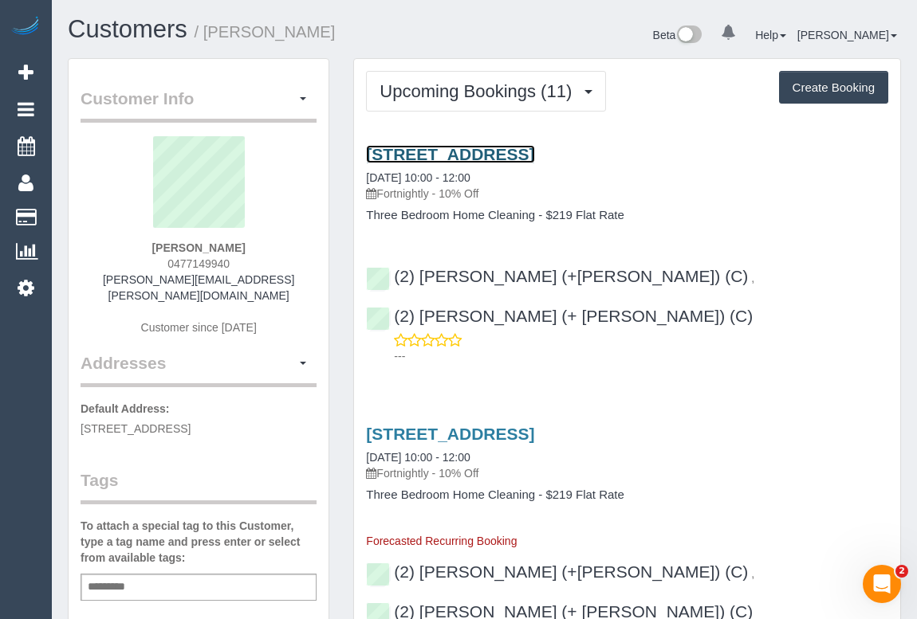
click at [534, 151] on link "2a Queen Street, Coburg, VIC 3058" at bounding box center [450, 154] width 168 height 18
click at [753, 198] on p "Fortnightly - 10% Off" at bounding box center [627, 194] width 522 height 16
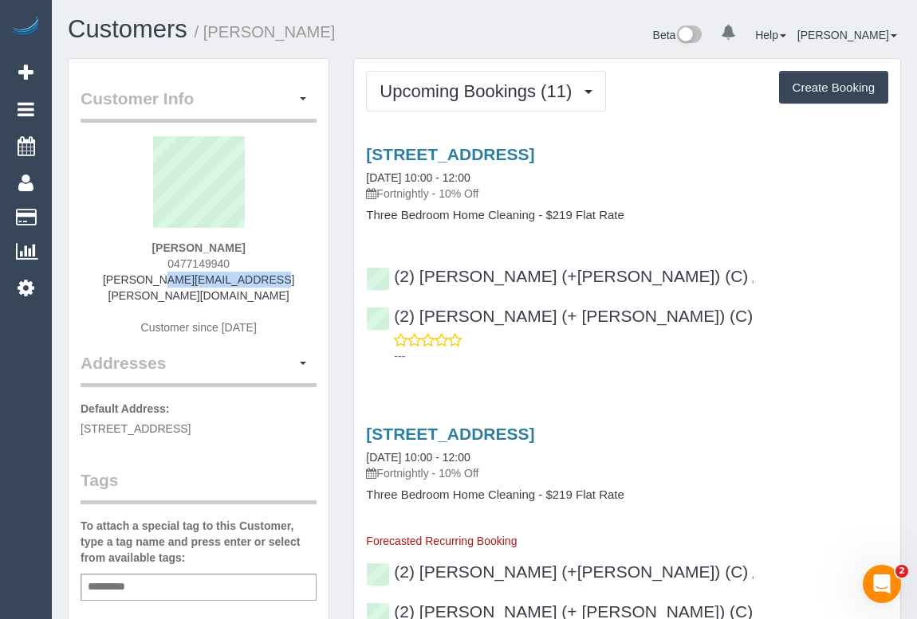
drag, startPoint x: 195, startPoint y: 284, endPoint x: 285, endPoint y: 284, distance: 90.9
click at [285, 284] on div "Jenna Foster 0477149940 jenna.foster@pm.me Customer since 2025" at bounding box center [199, 243] width 236 height 215
copy link "[PERSON_NAME][EMAIL_ADDRESS][PERSON_NAME][DOMAIN_NAME]"
click at [704, 196] on p "Fortnightly - 10% Off" at bounding box center [627, 194] width 522 height 16
click at [714, 198] on p "Fortnightly - 10% Off" at bounding box center [627, 194] width 522 height 16
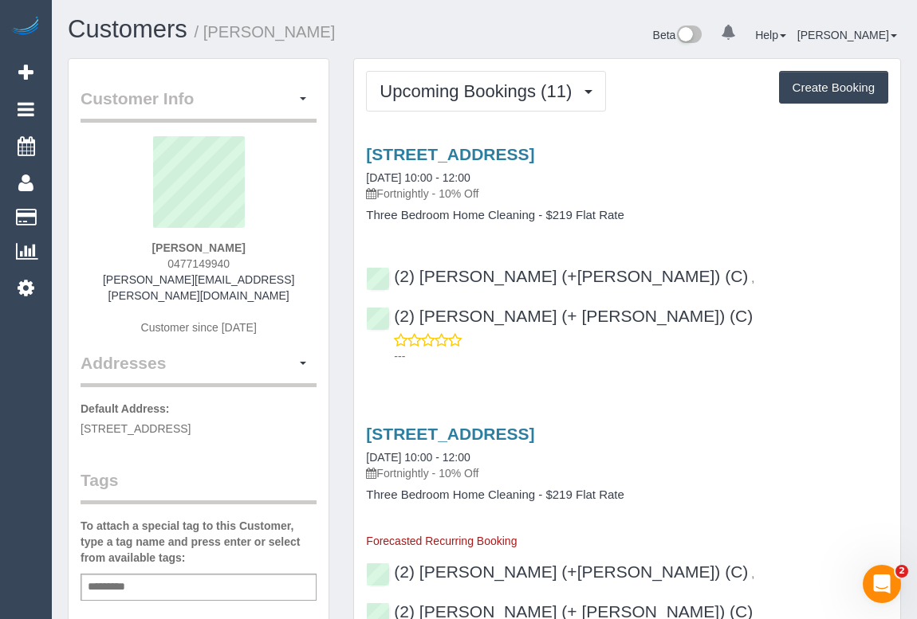
scroll to position [362, 0]
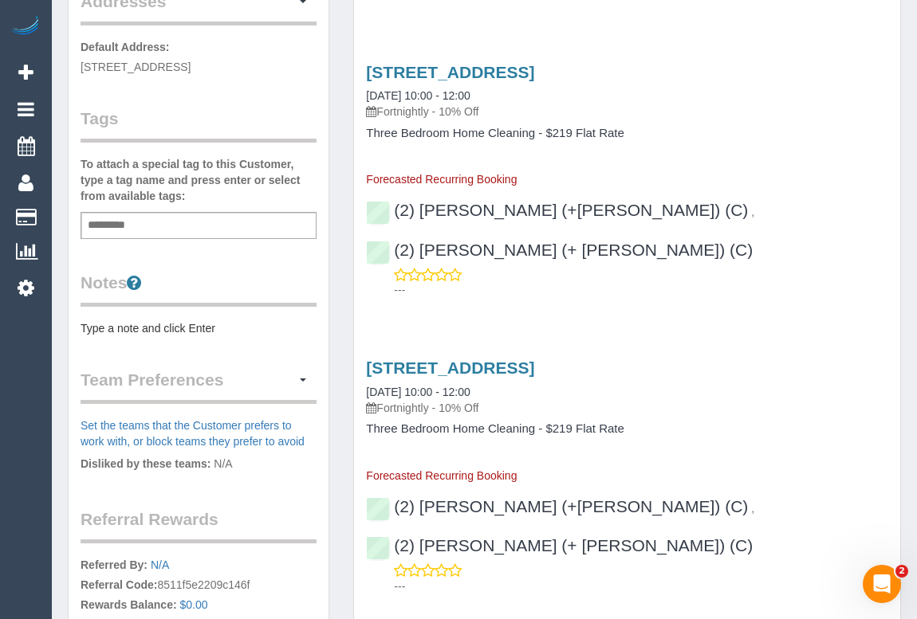
click at [166, 320] on pre "Type a note and click Enter" at bounding box center [199, 328] width 236 height 16
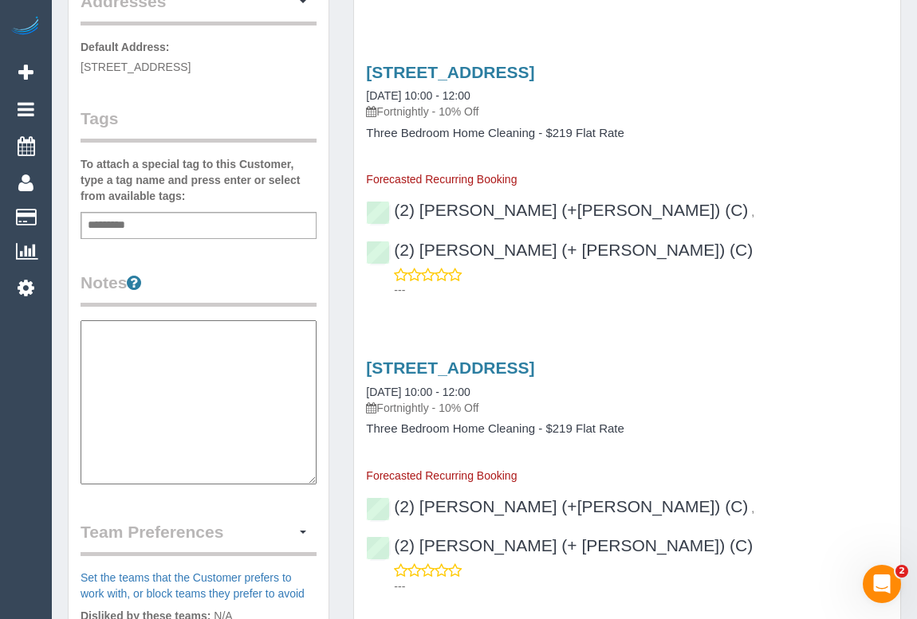
click at [159, 324] on textarea at bounding box center [199, 402] width 236 height 164
click at [116, 320] on textarea at bounding box center [199, 402] width 236 height 164
paste textarea "**********"
click at [165, 358] on textarea "**********" at bounding box center [199, 402] width 236 height 164
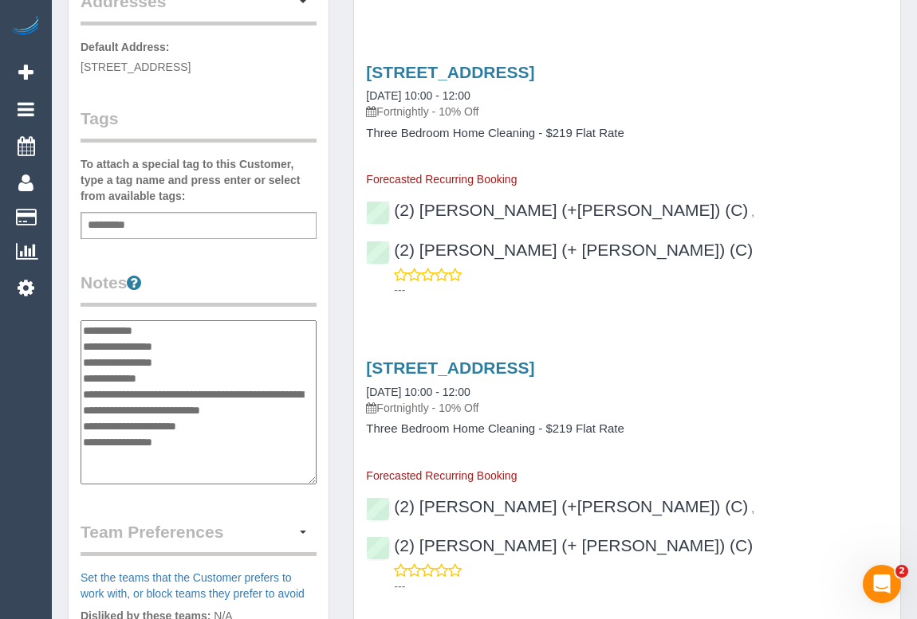
click at [238, 374] on textarea "**********" at bounding box center [199, 402] width 236 height 164
click at [117, 392] on textarea "**********" at bounding box center [199, 402] width 236 height 164
drag, startPoint x: 199, startPoint y: 391, endPoint x: 239, endPoint y: 389, distance: 40.7
click at [239, 389] on textarea "**********" at bounding box center [199, 402] width 236 height 164
drag, startPoint x: 197, startPoint y: 389, endPoint x: 227, endPoint y: 389, distance: 30.3
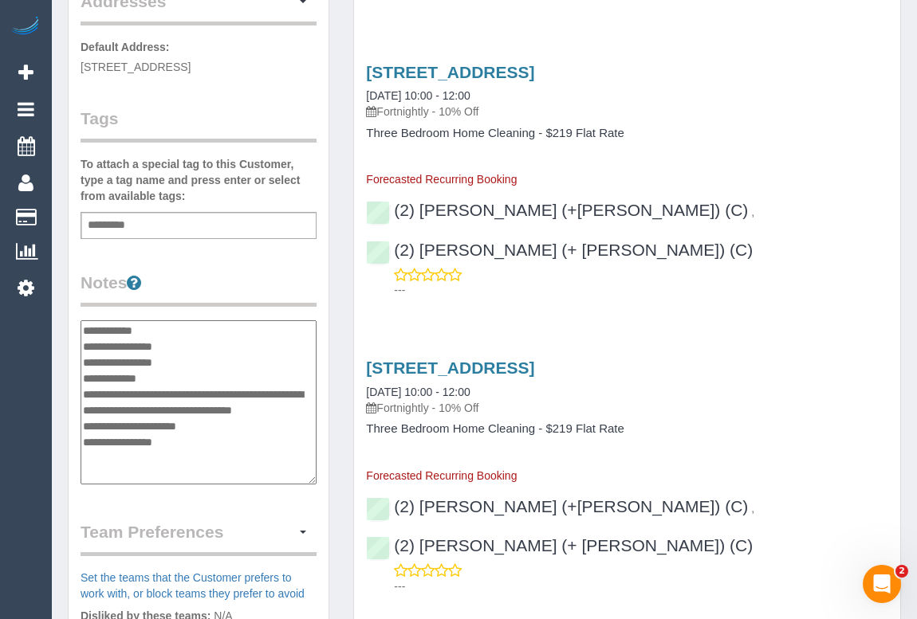
click at [227, 389] on textarea "**********" at bounding box center [199, 402] width 236 height 164
drag, startPoint x: 142, startPoint y: 390, endPoint x: 147, endPoint y: 404, distance: 15.4
click at [147, 404] on textarea "**********" at bounding box center [199, 402] width 236 height 164
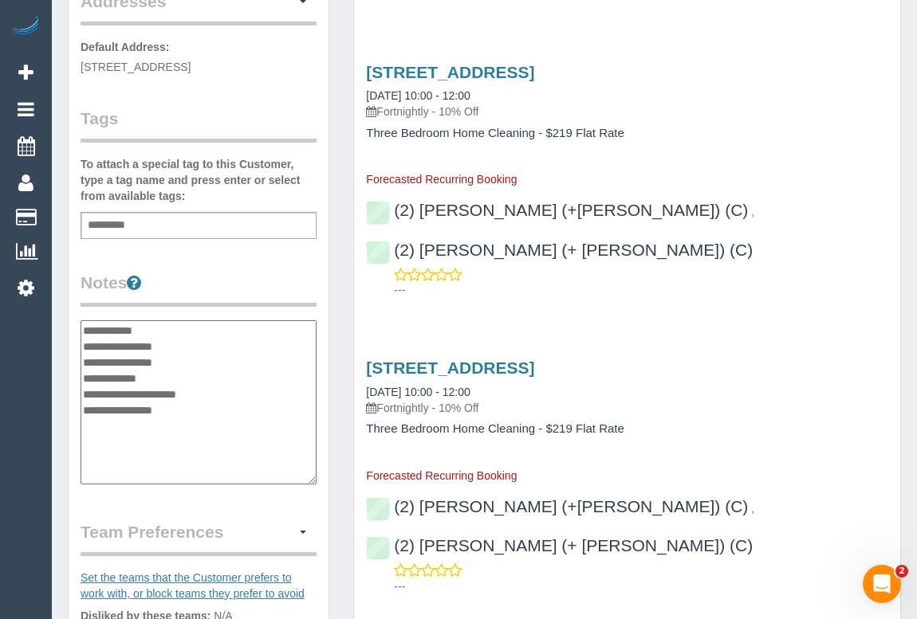
type textarea "**********"
click at [285, 481] on div "Customer Info Edit Contact Info Send Message Email Preferences Special Sales Ta…" at bounding box center [199, 306] width 260 height 1219
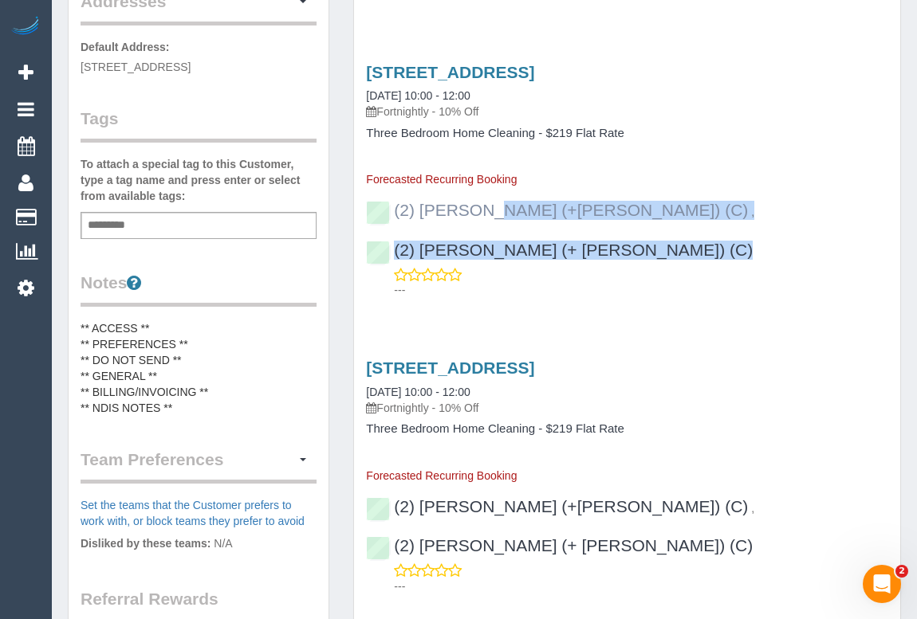
drag, startPoint x: 880, startPoint y: 171, endPoint x: 398, endPoint y: 171, distance: 482.3
click at [398, 187] on div "(2) Harpreet (+Jasmeen) (C) , (2) Jasmeen (+ Harpreet) (C) ---" at bounding box center [627, 242] width 546 height 111
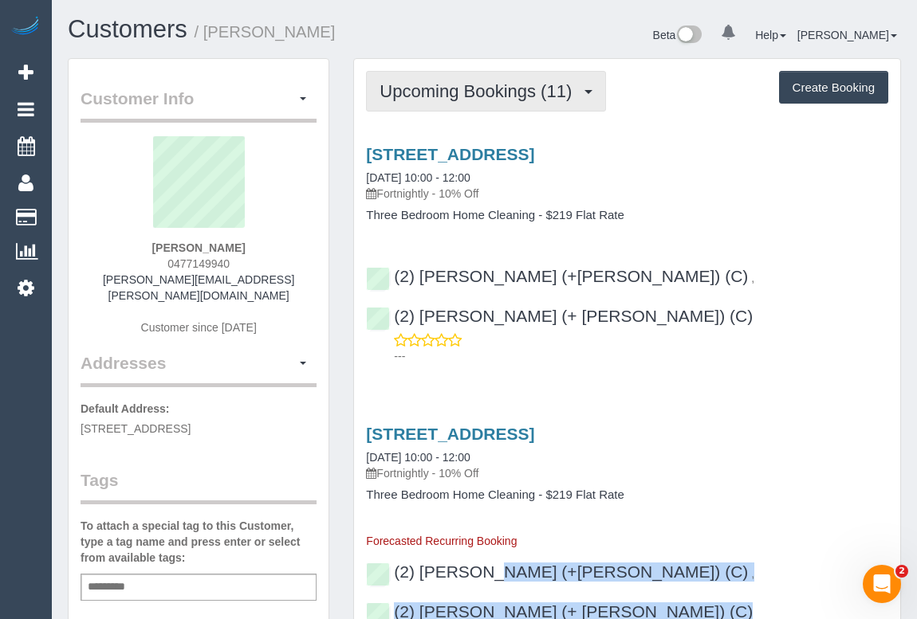
click at [441, 100] on button "Upcoming Bookings (11)" at bounding box center [486, 91] width 240 height 41
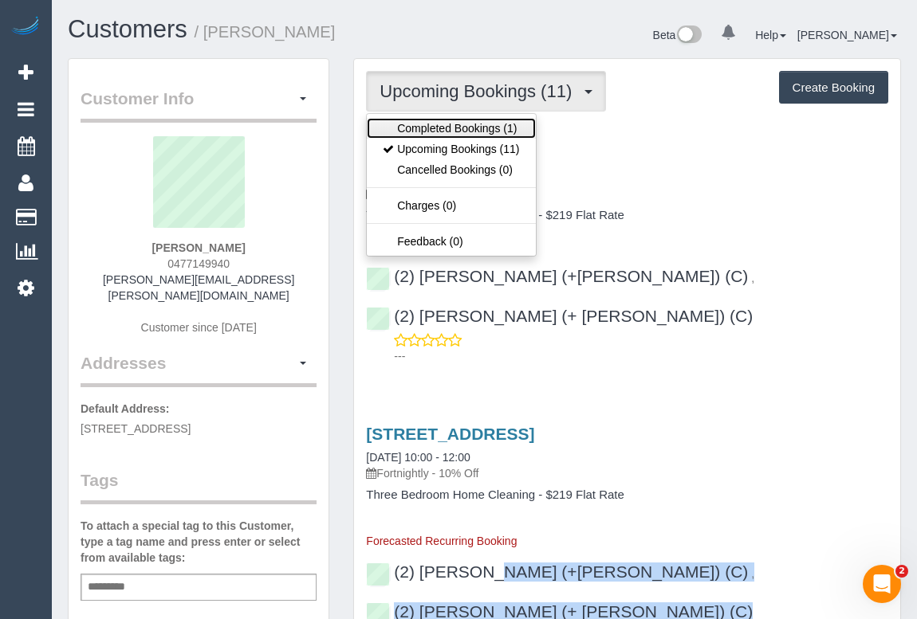
click at [442, 129] on link "Completed Bookings (1)" at bounding box center [451, 128] width 168 height 21
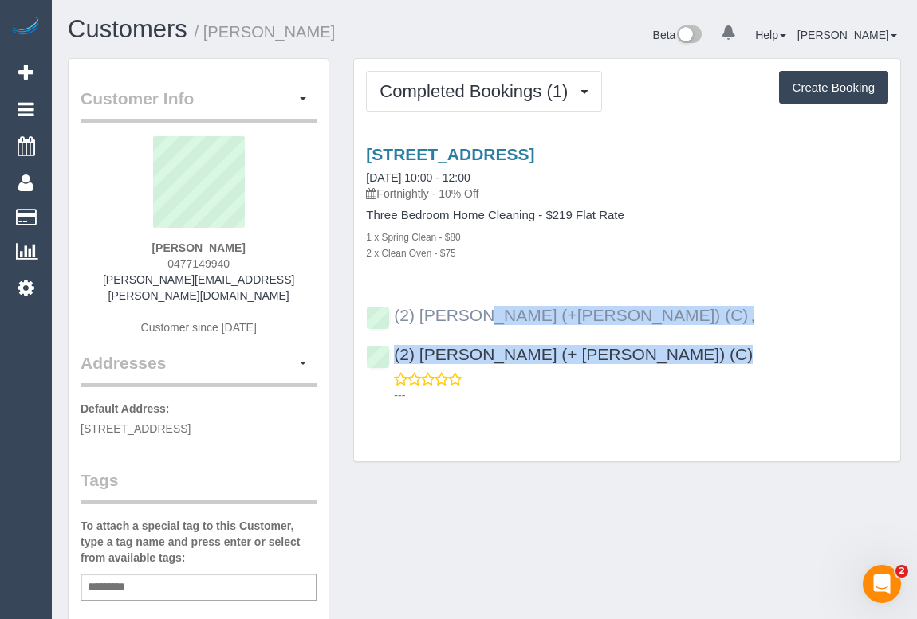
drag, startPoint x: 800, startPoint y: 313, endPoint x: 392, endPoint y: 317, distance: 407.4
click at [392, 317] on div "(2) Harpreet (+Jasmeen) (C) , (2) Jasmeen (+ Harpreet) (C) ---" at bounding box center [627, 348] width 546 height 111
copy div "(2) Harpreet (+Jasmeen) (C) , (2) Jasmeen (+ Harpreet) (C)"
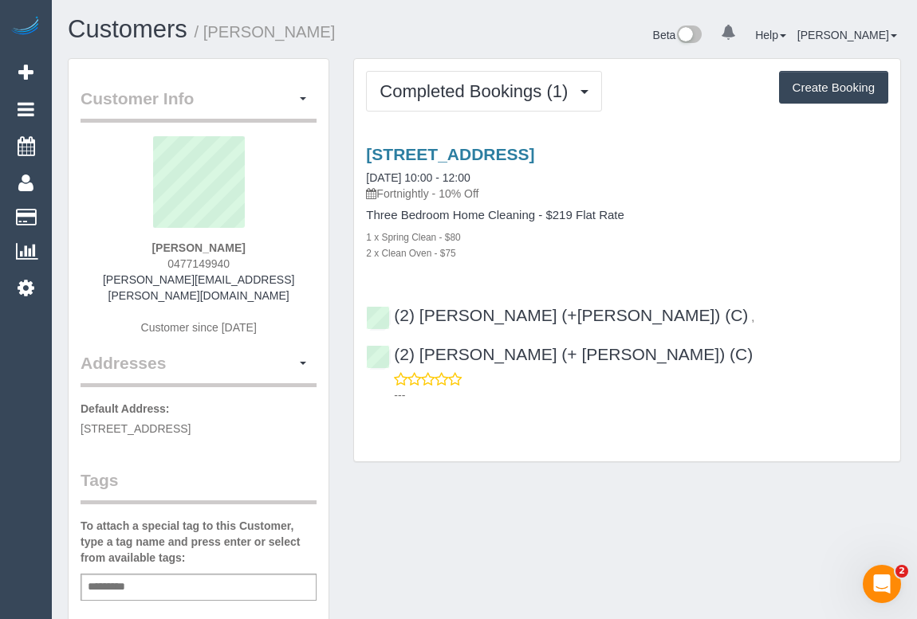
click at [202, 574] on div "Add a tag" at bounding box center [199, 587] width 236 height 27
type input "**********"
drag, startPoint x: 514, startPoint y: 537, endPoint x: 474, endPoint y: 596, distance: 71.0
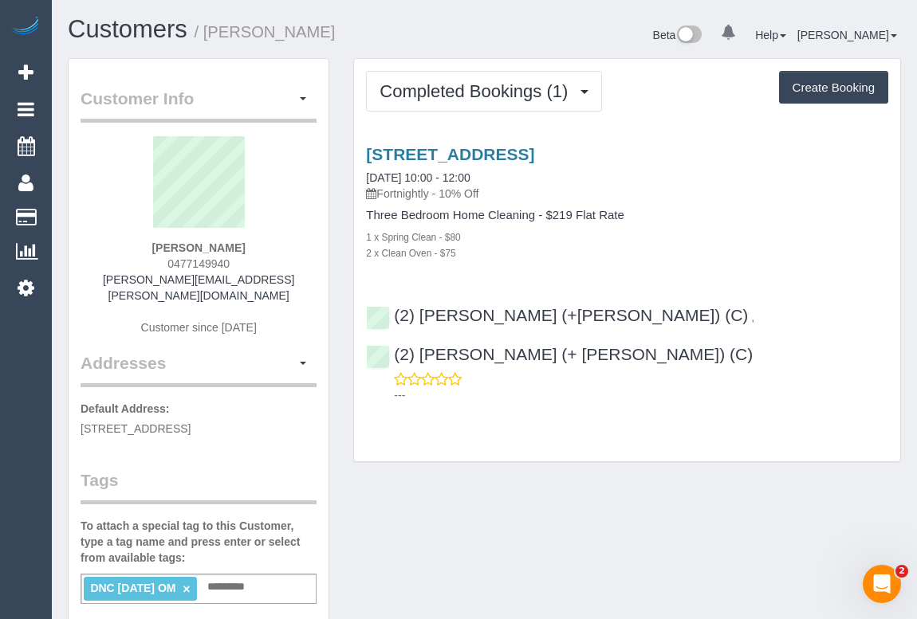
drag, startPoint x: 709, startPoint y: 505, endPoint x: 713, endPoint y: 474, distance: 31.3
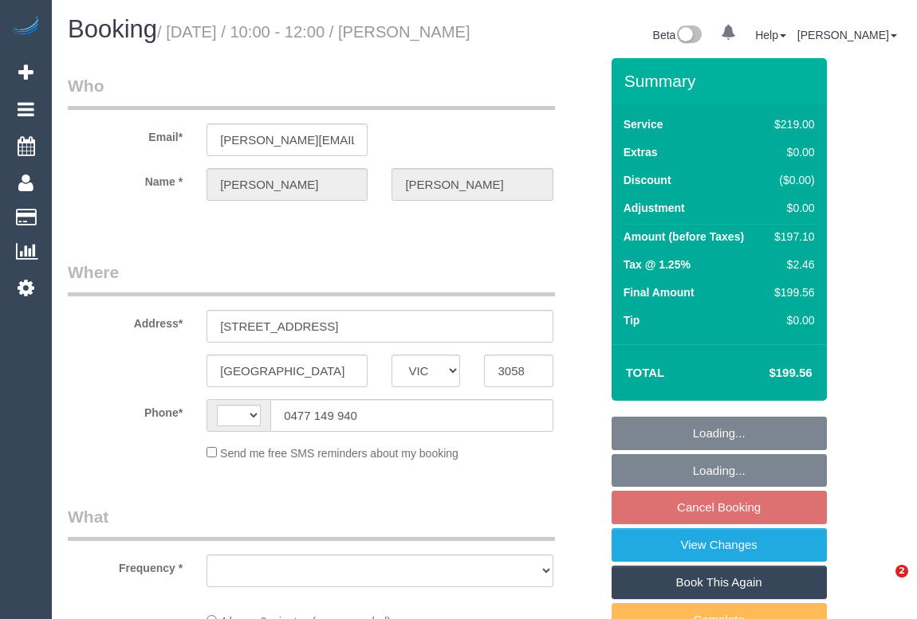
select select "VIC"
select select "object:285"
select select "string:stripe-pm_1RvcLh2GScqysDRVn7GE2Iyx"
select select "number:28"
select select "number:14"
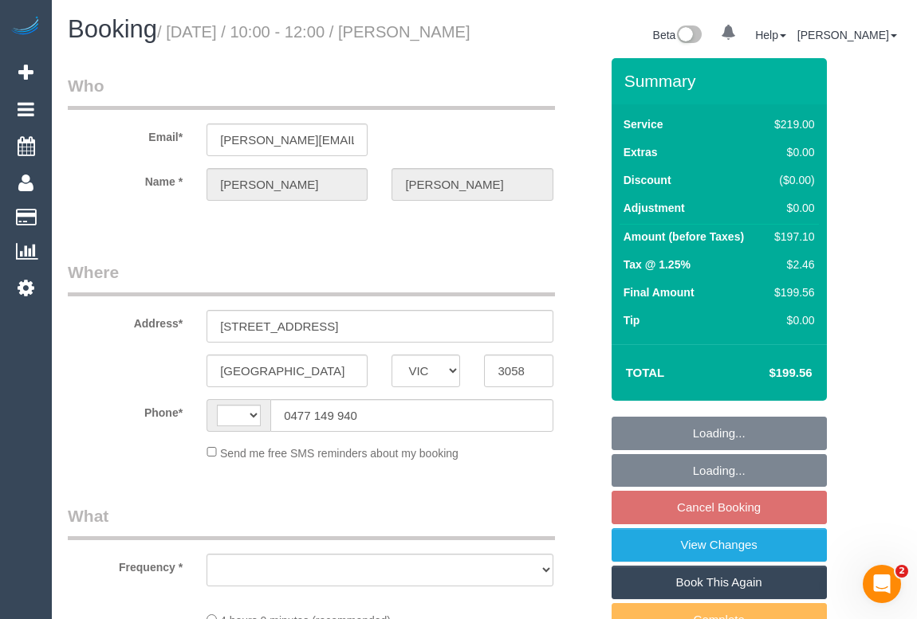
select select "number:19"
select select "number:25"
select select "number:34"
select select "number:13"
select select "string:AU"
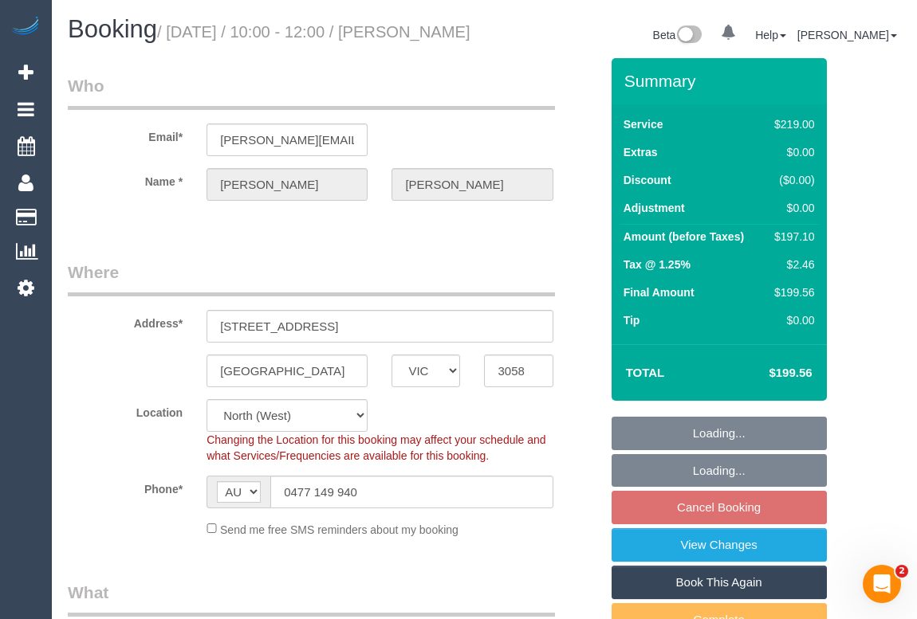
select select "object:1390"
select select "spot3"
drag, startPoint x: 459, startPoint y: 116, endPoint x: 427, endPoint y: 105, distance: 33.8
click at [459, 110] on legend "Who" at bounding box center [311, 92] width 487 height 36
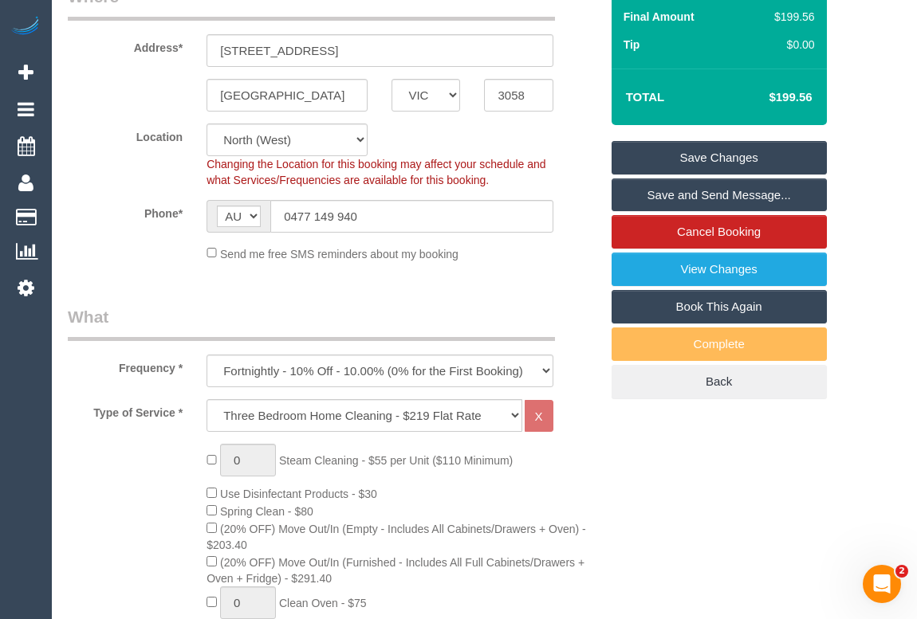
scroll to position [72, 0]
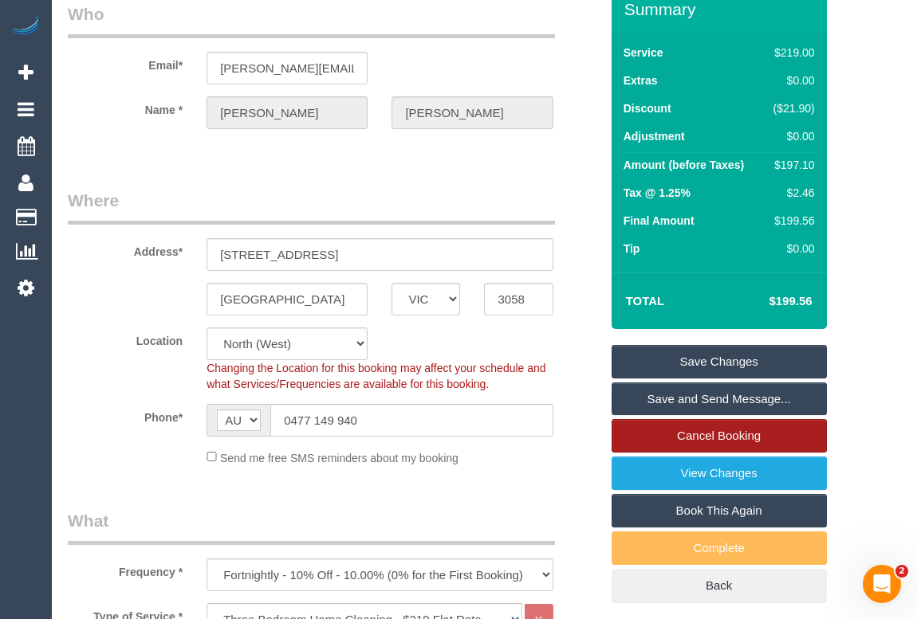
click at [695, 453] on link "Cancel Booking" at bounding box center [718, 435] width 215 height 33
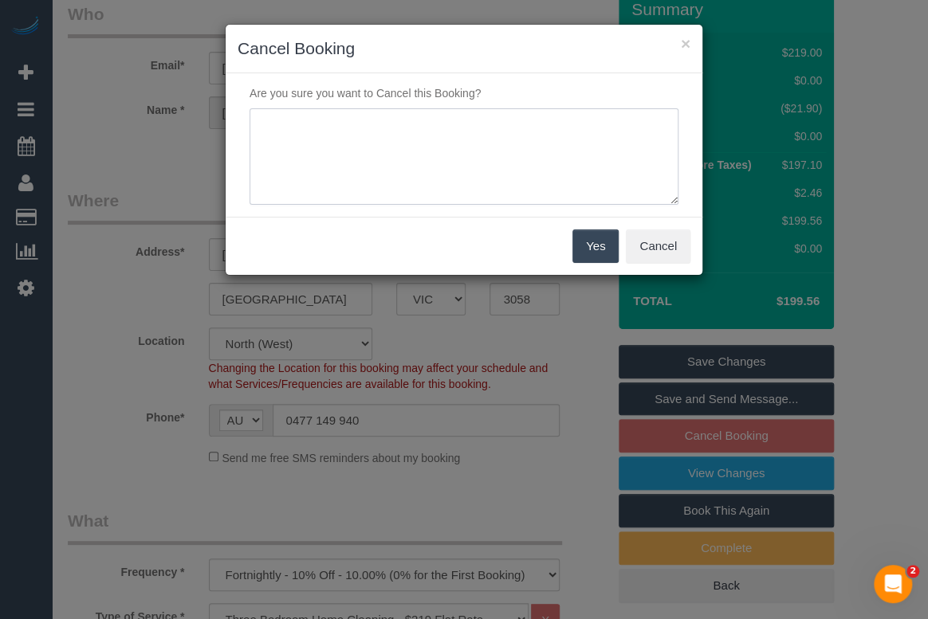
click at [364, 128] on textarea at bounding box center [464, 156] width 429 height 97
click at [512, 120] on textarea at bounding box center [464, 156] width 429 height 97
type textarea "Not needed. Too expensive for the customer - via phone - OM"
click at [586, 243] on button "Yes" at bounding box center [595, 246] width 46 height 33
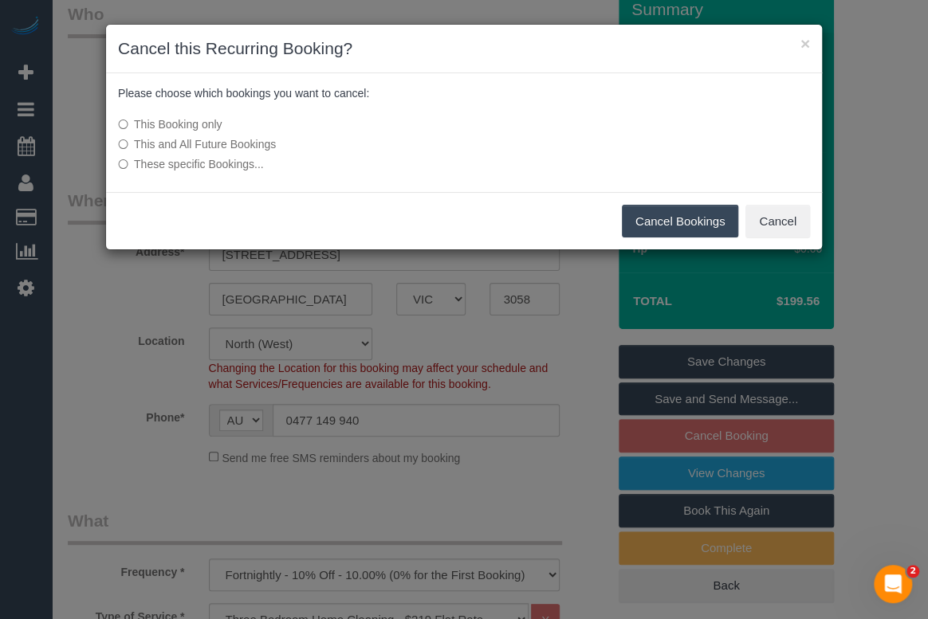
click at [112, 140] on div "This Booking only This and All Future Bookings These specific Bookings..." at bounding box center [345, 144] width 478 height 72
click at [114, 141] on div "This Booking only This and All Future Bookings These specific Bookings..." at bounding box center [345, 144] width 478 height 72
click at [680, 217] on button "Cancel Bookings" at bounding box center [680, 221] width 117 height 33
